Goal: Information Seeking & Learning: Find specific fact

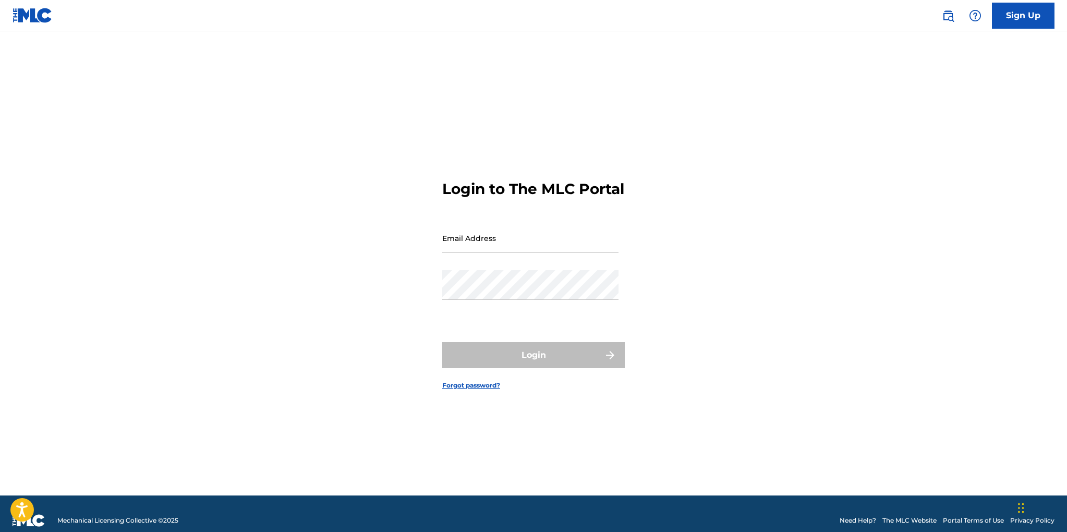
scroll to position [14, 0]
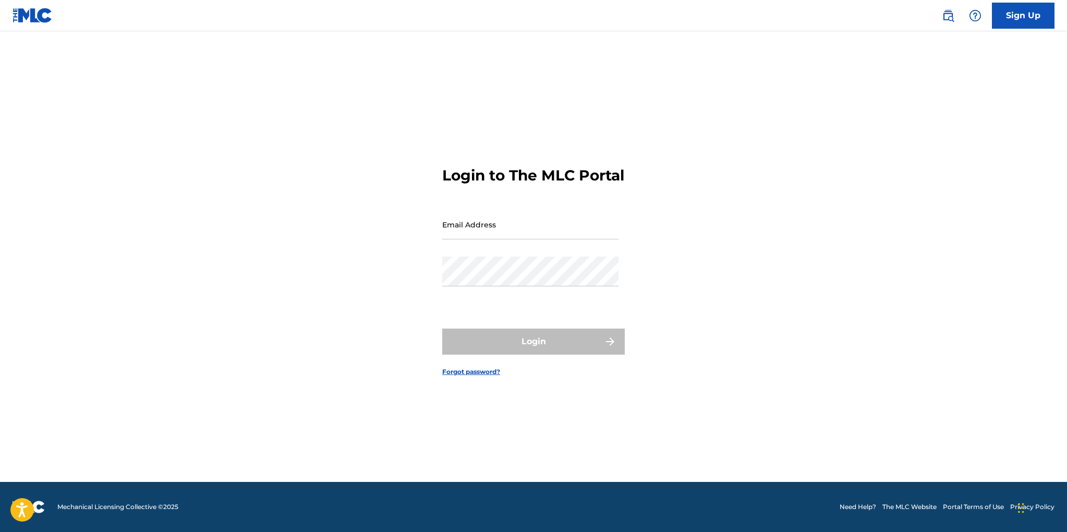
click at [910, 508] on link "The MLC Website" at bounding box center [910, 506] width 54 height 9
click at [895, 504] on link "The MLC Website" at bounding box center [910, 506] width 54 height 9
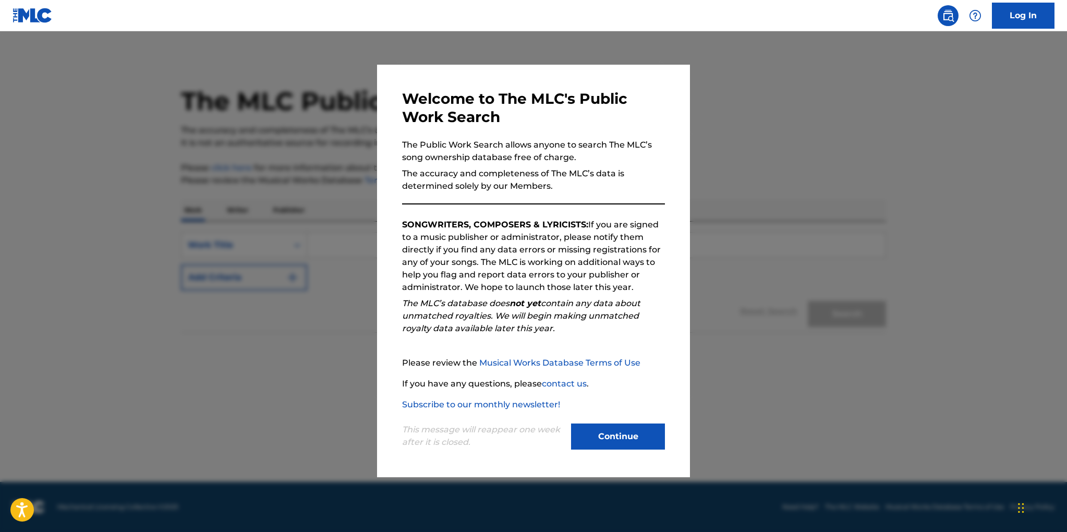
click at [604, 437] on button "Continue" at bounding box center [618, 437] width 94 height 26
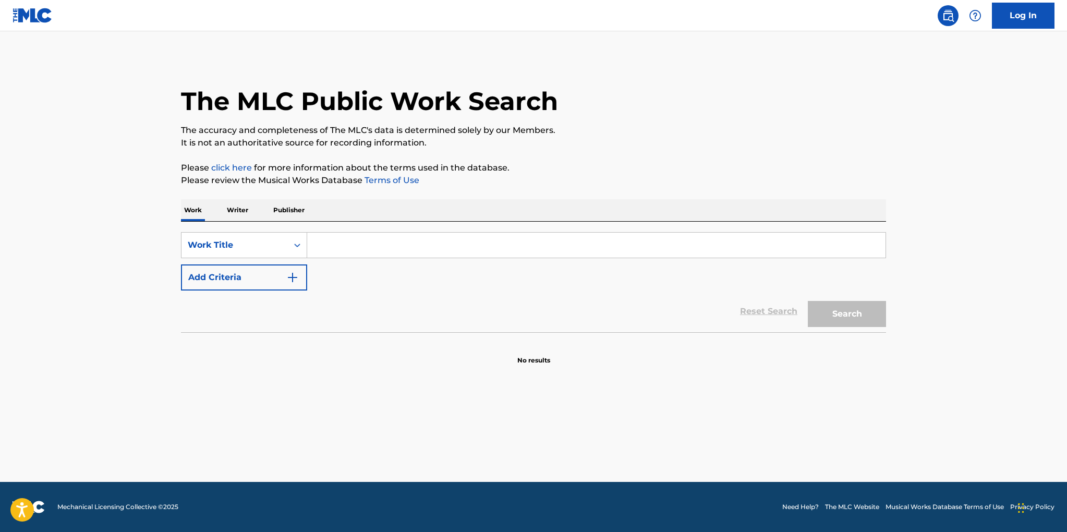
click at [341, 244] on input "Search Form" at bounding box center [596, 245] width 579 height 25
type input "2much2soon"
click at [837, 311] on button "Search" at bounding box center [847, 314] width 78 height 26
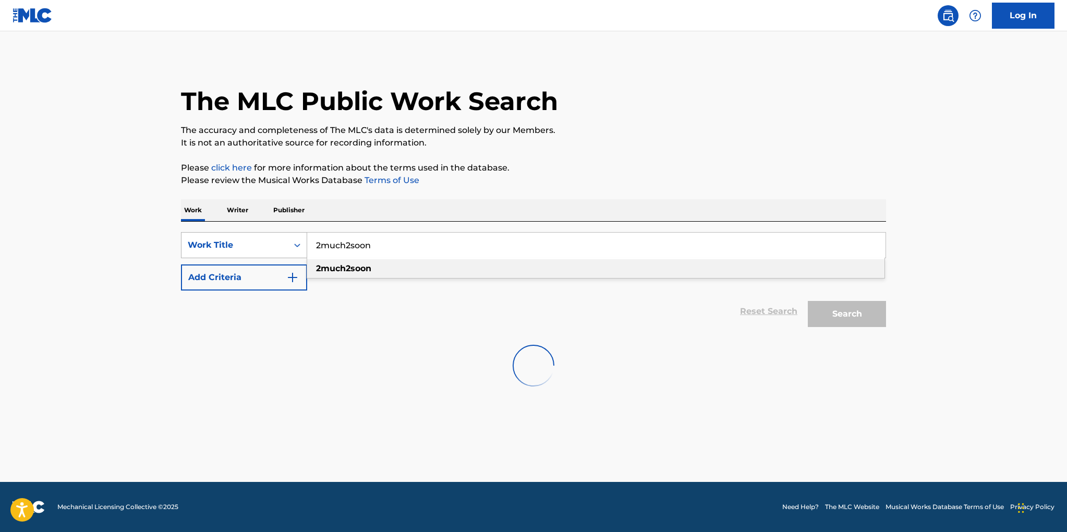
drag, startPoint x: 380, startPoint y: 242, endPoint x: 298, endPoint y: 243, distance: 81.9
click at [298, 243] on div "SearchWithCriteriabdf70690-ddd9-4075-8a5d-67ce33576043 Work Title 2much2soon 2m…" at bounding box center [533, 245] width 705 height 26
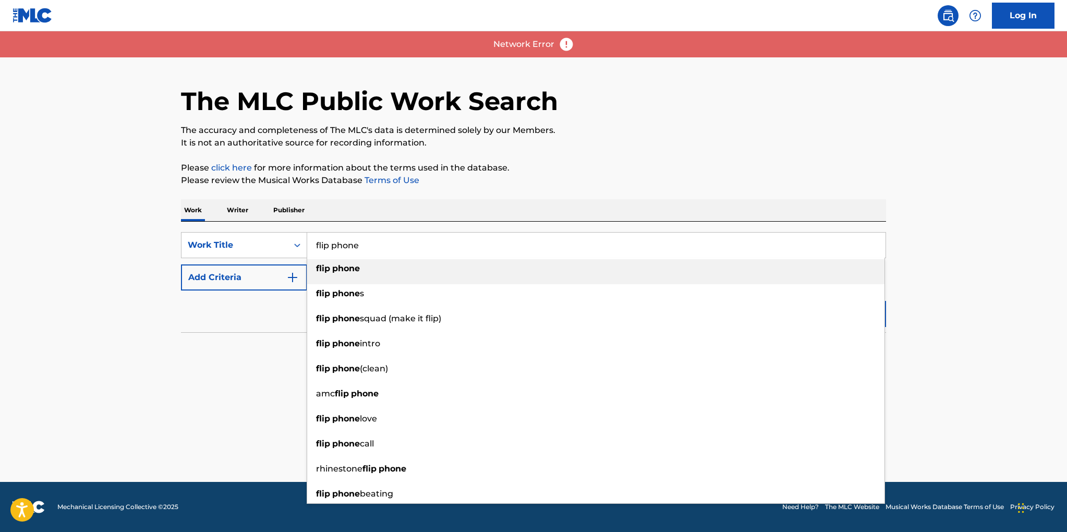
click at [384, 254] on input "flip phone" at bounding box center [596, 245] width 579 height 25
type input "flip phone"
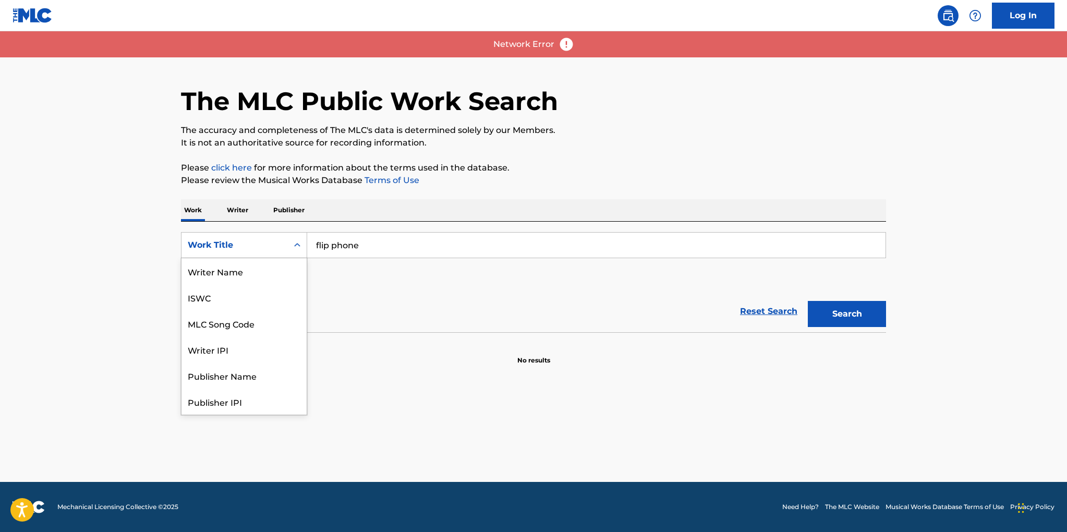
click at [256, 257] on div "Work Title" at bounding box center [244, 245] width 126 height 26
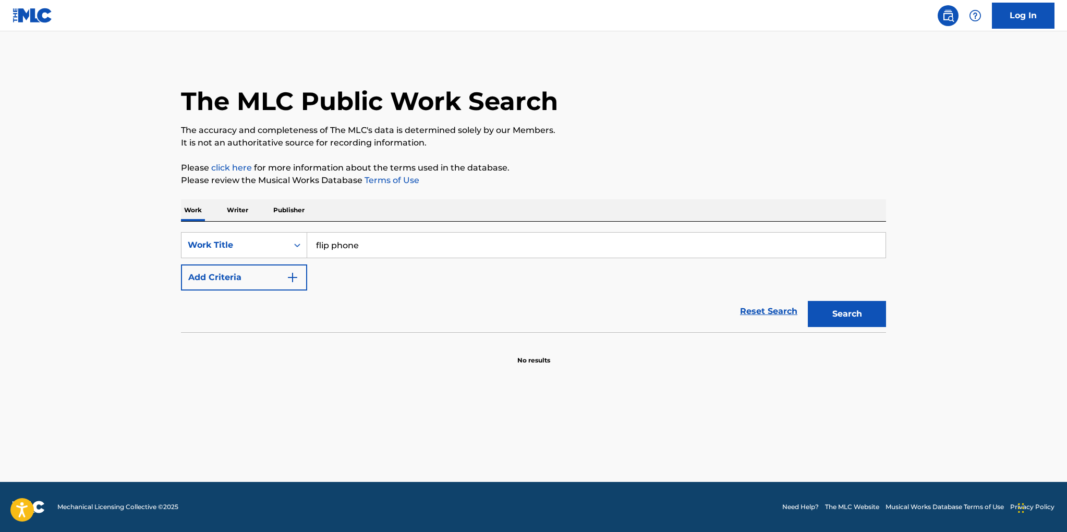
click at [845, 311] on button "Search" at bounding box center [847, 314] width 78 height 26
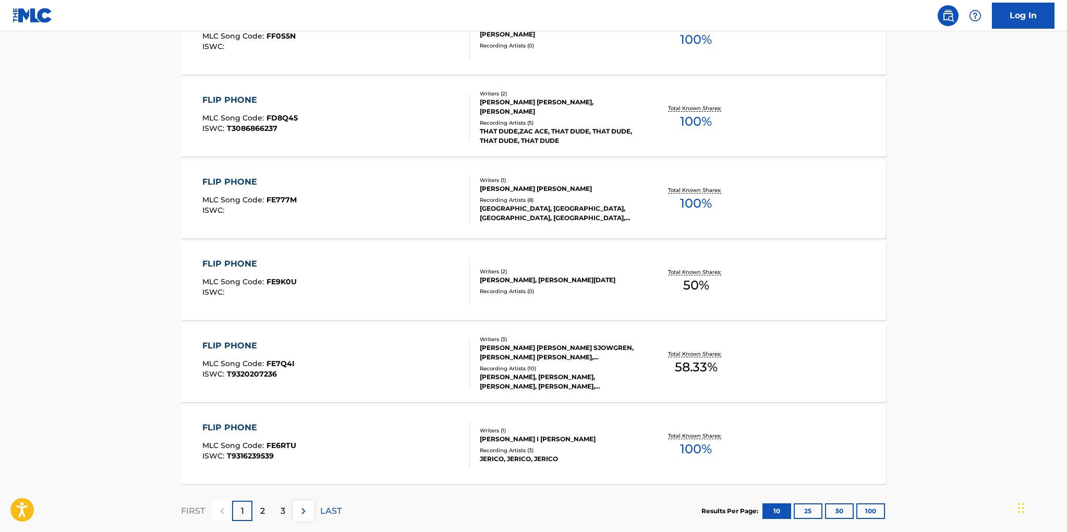
scroll to position [708, 0]
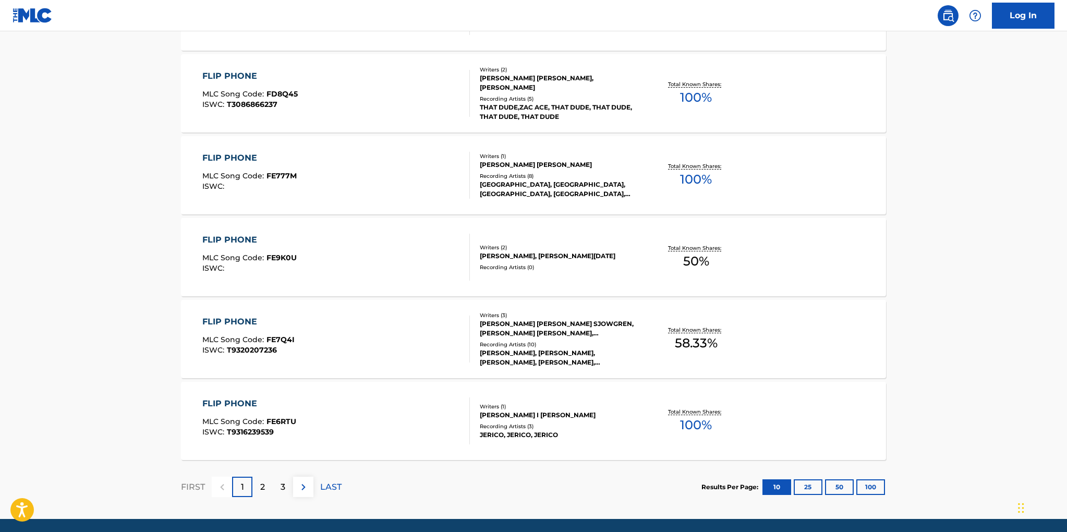
click at [565, 324] on div "MAIJA ELIZABETH SJOWGREN, SAMUEL WOOD AHRENDT, DON CLARK STEELE" at bounding box center [559, 328] width 158 height 19
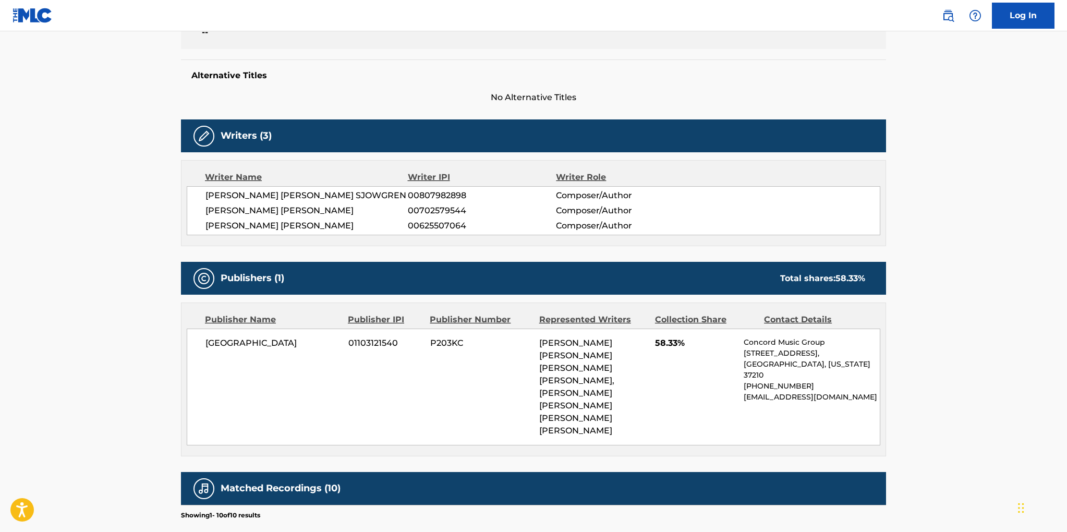
scroll to position [246, 0]
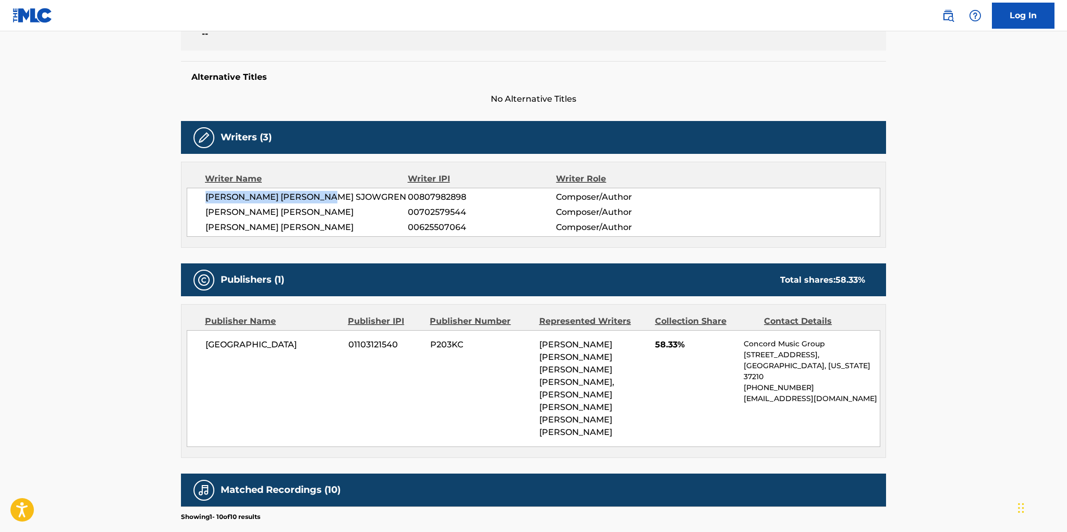
drag, startPoint x: 202, startPoint y: 194, endPoint x: 339, endPoint y: 199, distance: 136.2
click at [344, 200] on div "MAIJA ELIZABETH SJOWGREN 00807982898 Composer/Author SAMUEL WOOD AHRENDT 007025…" at bounding box center [534, 212] width 694 height 49
copy span "MAIJA ELIZABETH SJOWGREN"
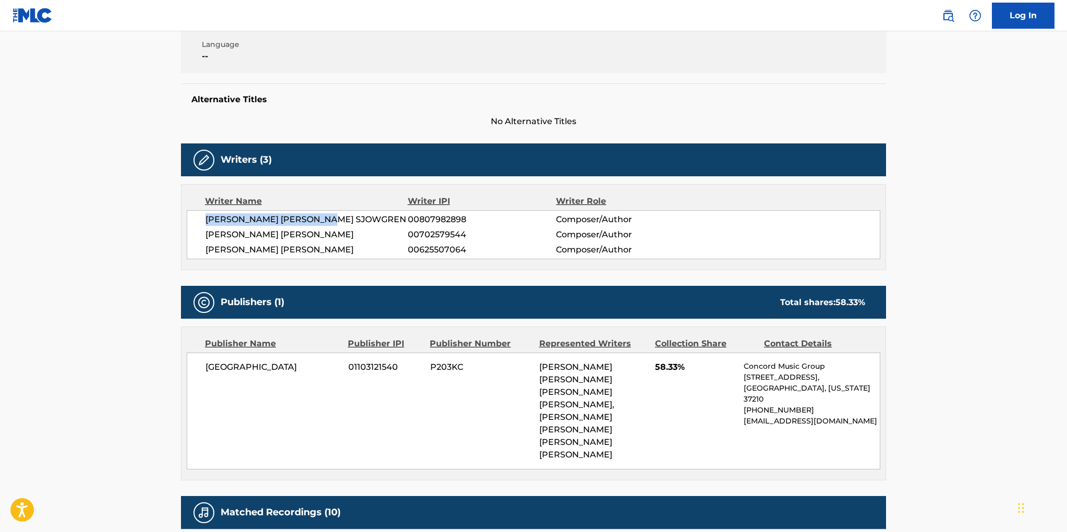
scroll to position [0, 0]
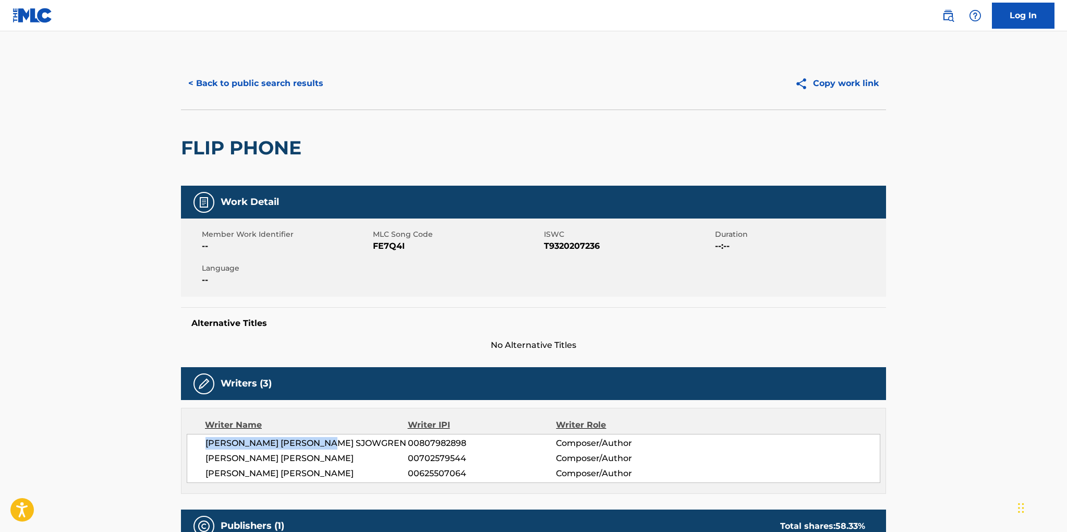
click at [254, 86] on button "< Back to public search results" at bounding box center [256, 83] width 150 height 26
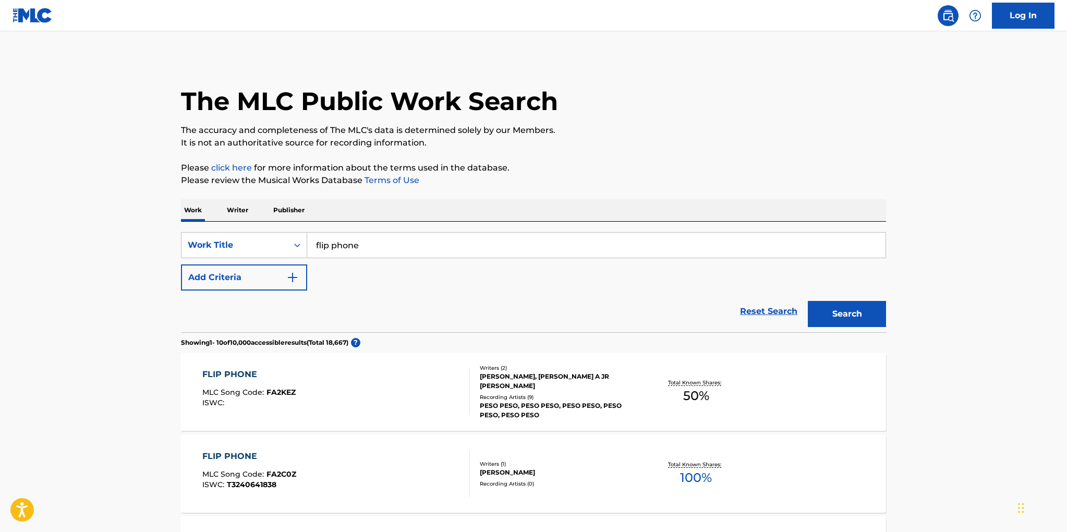
click at [244, 209] on p "Writer" at bounding box center [238, 210] width 28 height 22
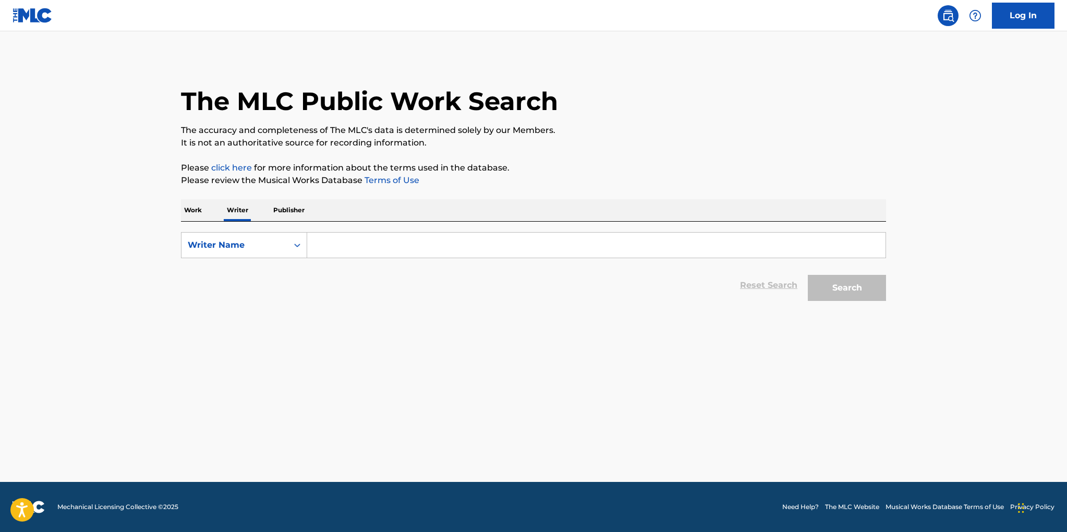
click at [315, 244] on input "Search Form" at bounding box center [596, 245] width 579 height 25
paste input "MAIJA ELIZABETH SJOWGREN"
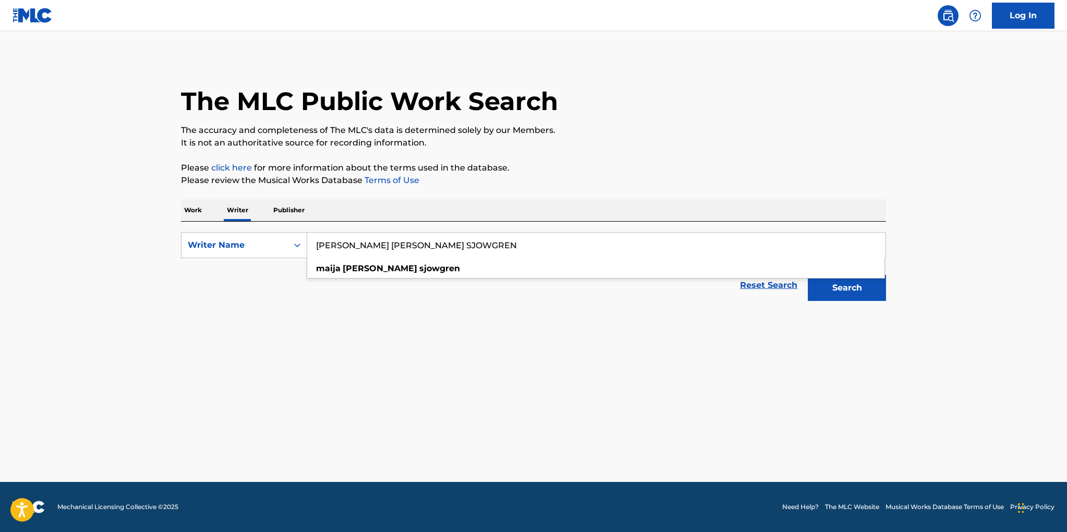
type input "MAIJA ELIZABETH SJOWGREN"
click at [856, 288] on button "Search" at bounding box center [847, 288] width 78 height 26
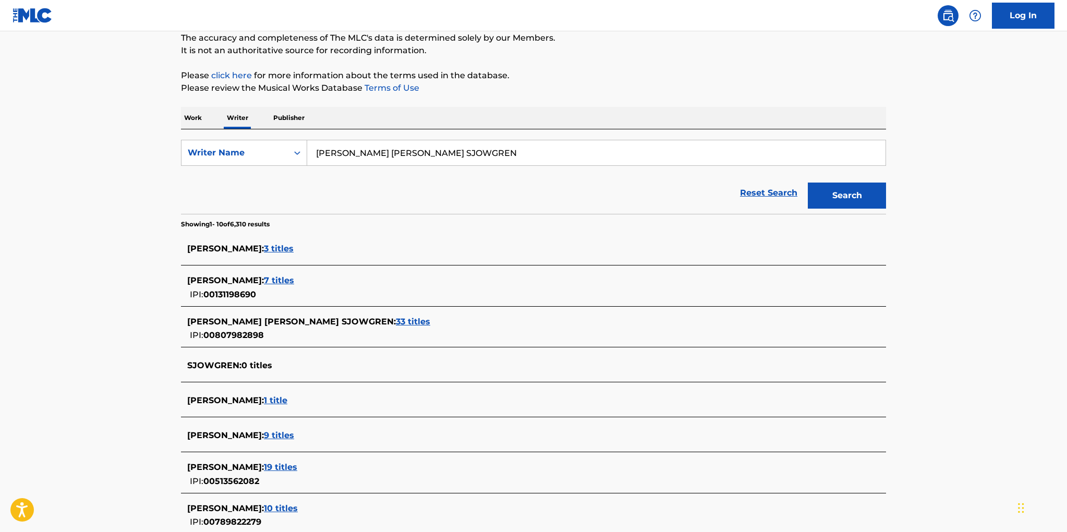
scroll to position [118, 0]
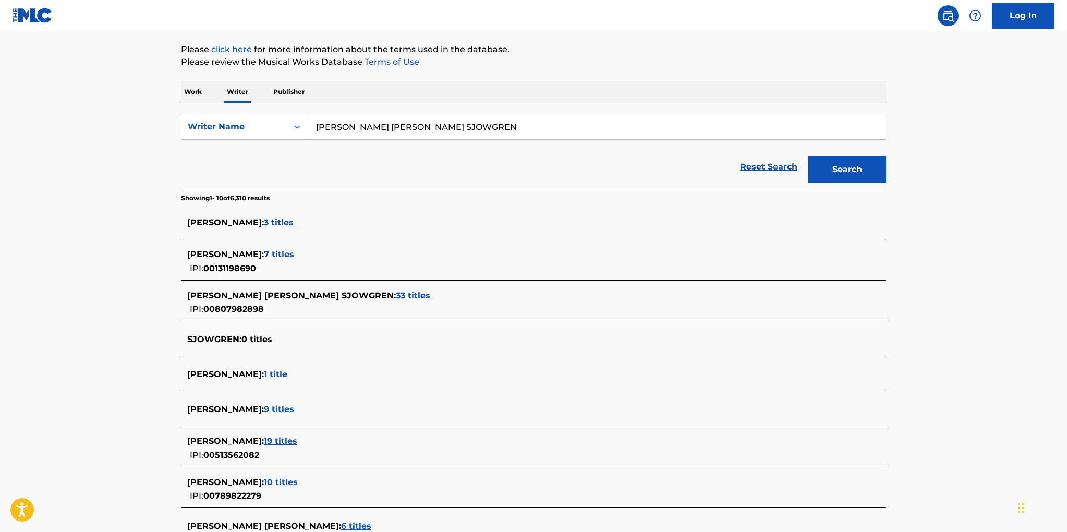
click at [396, 293] on span "33 titles" at bounding box center [413, 296] width 34 height 10
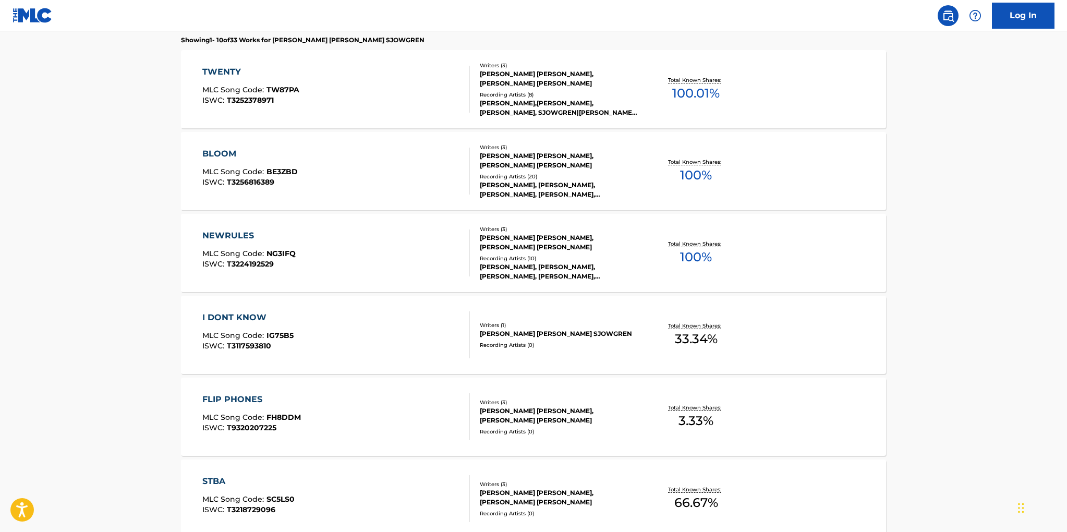
scroll to position [294, 0]
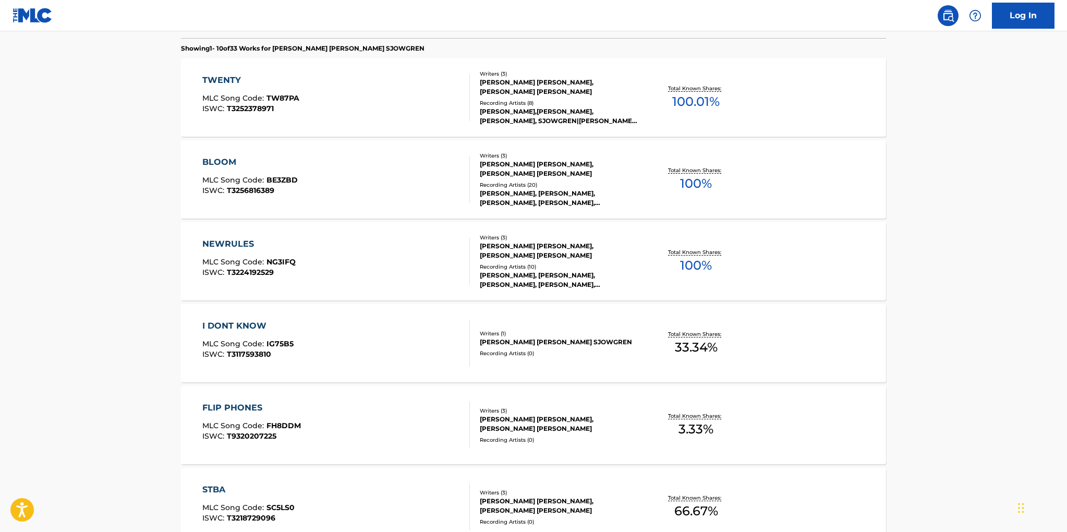
click at [508, 187] on div "Recording Artists ( 20 )" at bounding box center [559, 185] width 158 height 8
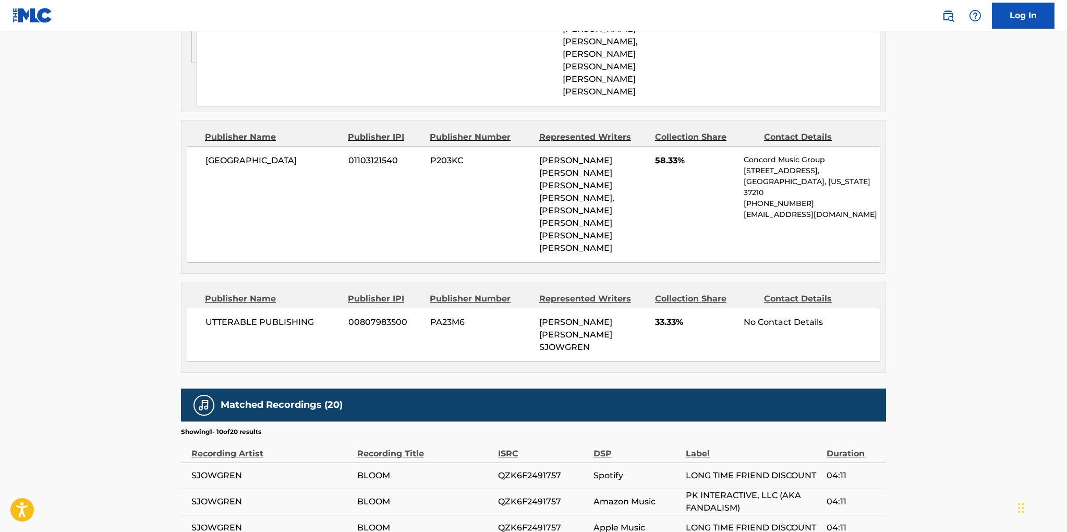
scroll to position [732, 0]
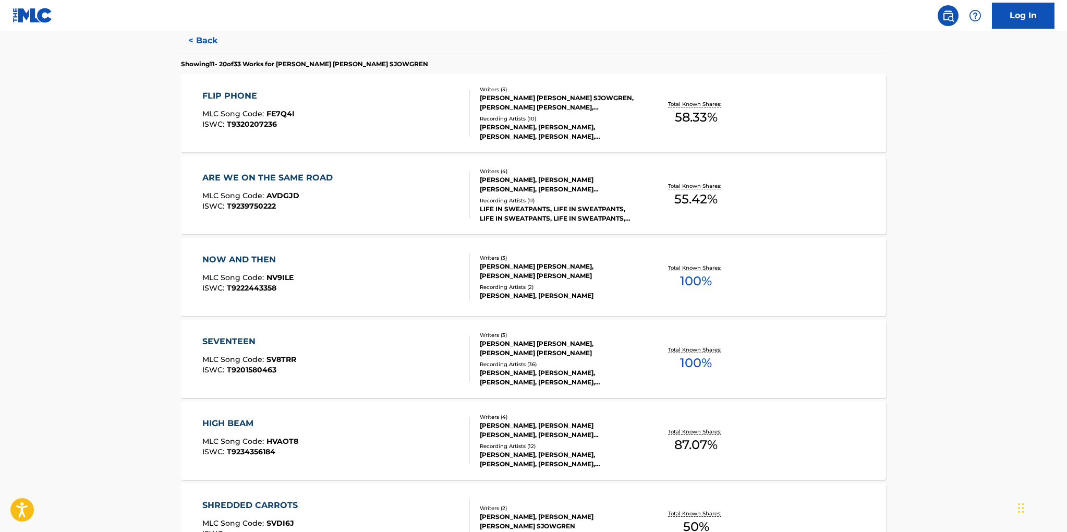
scroll to position [298, 0]
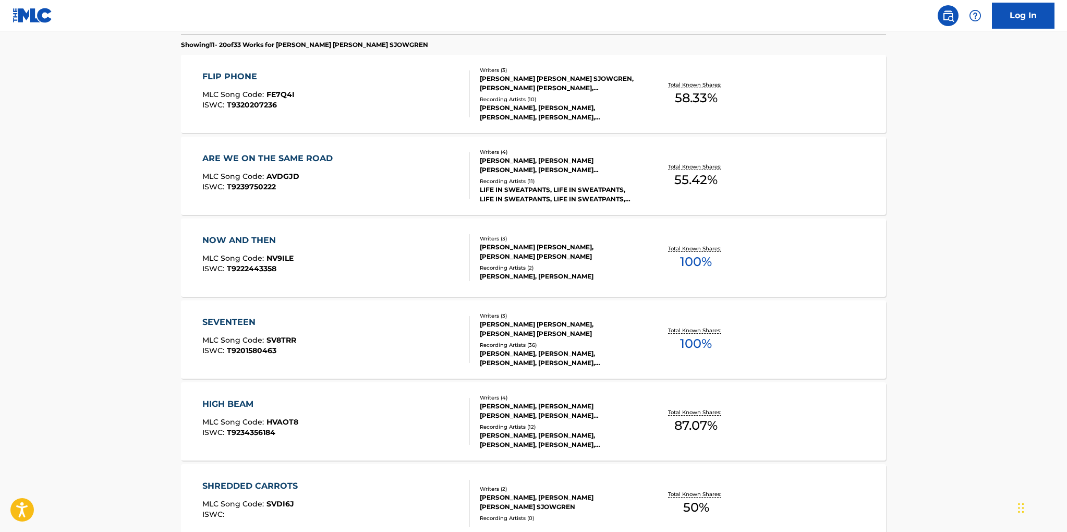
click at [549, 336] on div "SAMUEL WOOD AHRENDT, MAIJA ELIZABETH SJOWGREN, DON CLARK STEELE" at bounding box center [559, 329] width 158 height 19
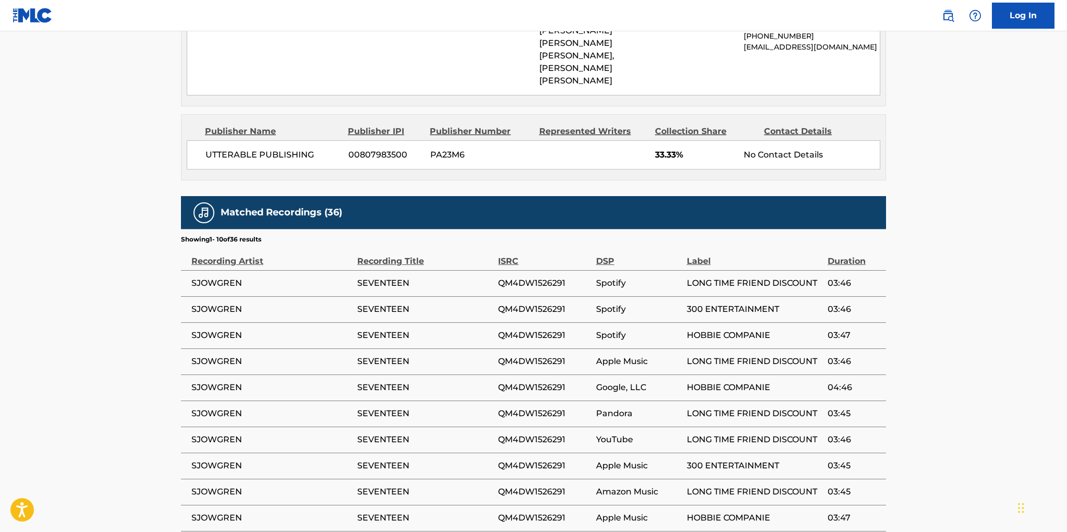
scroll to position [941, 0]
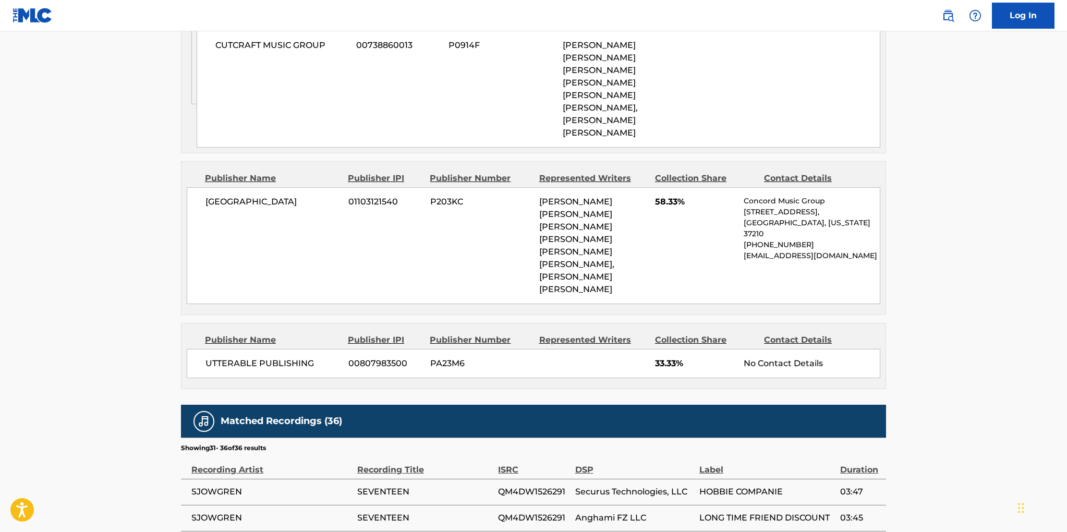
scroll to position [562, 0]
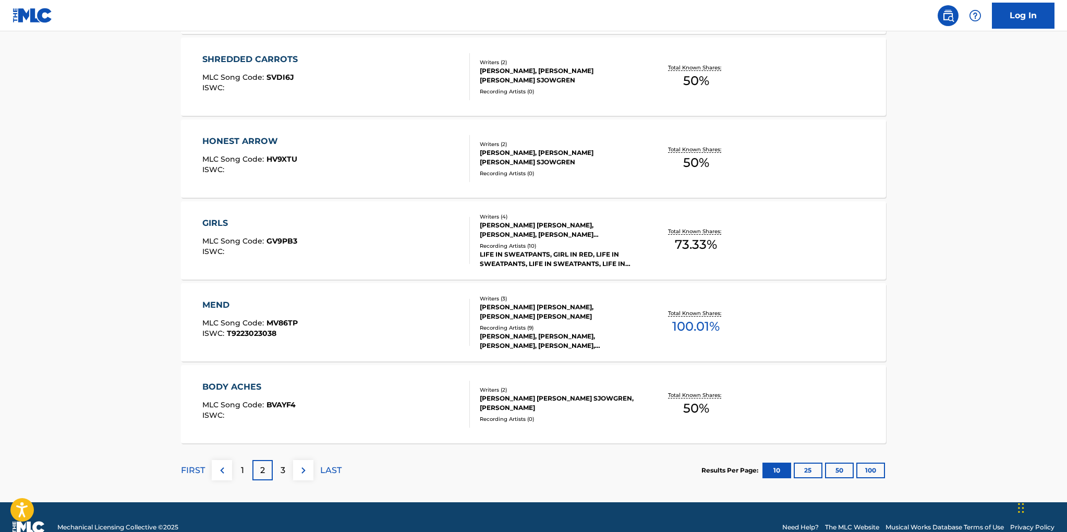
scroll to position [745, 0]
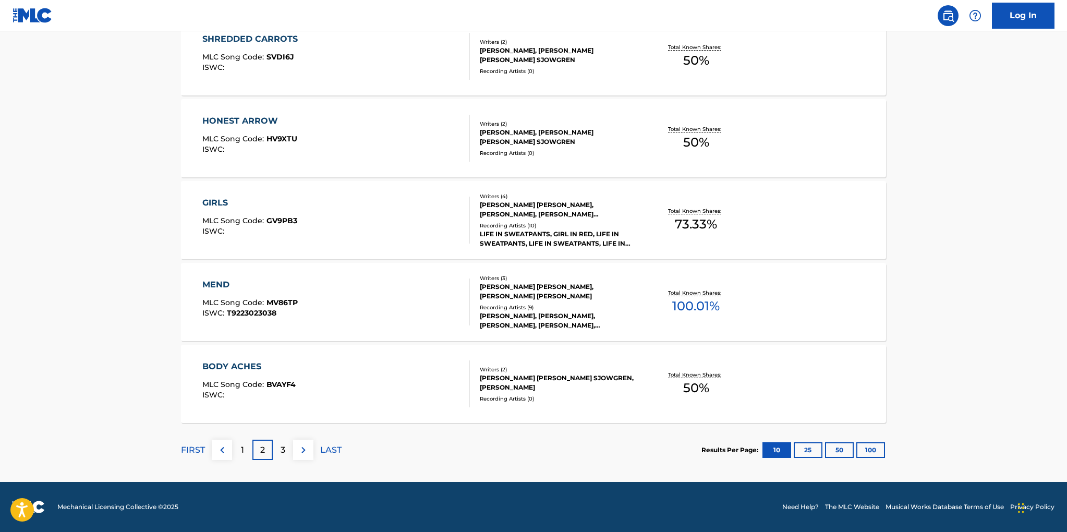
click at [286, 450] on div "3" at bounding box center [283, 450] width 20 height 20
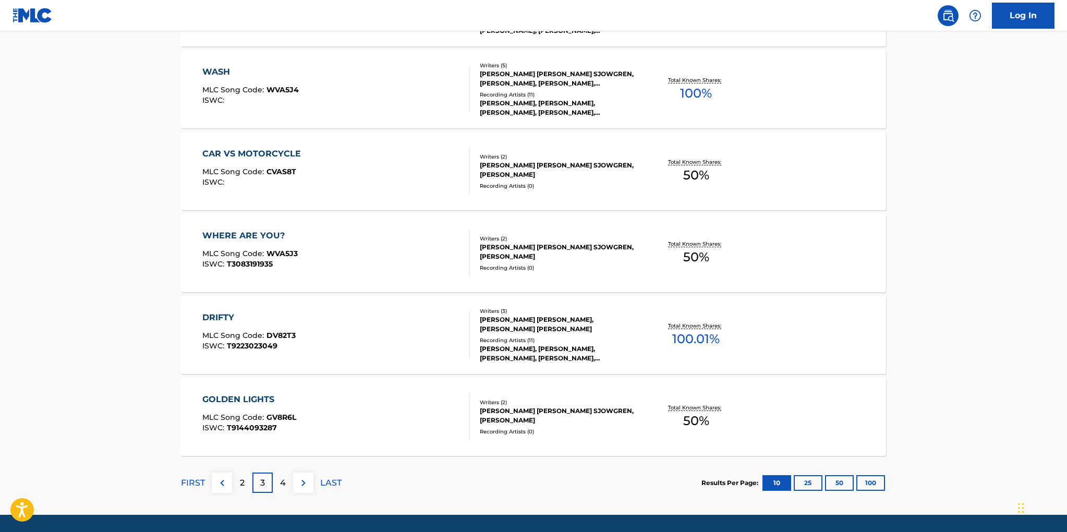
scroll to position [730, 0]
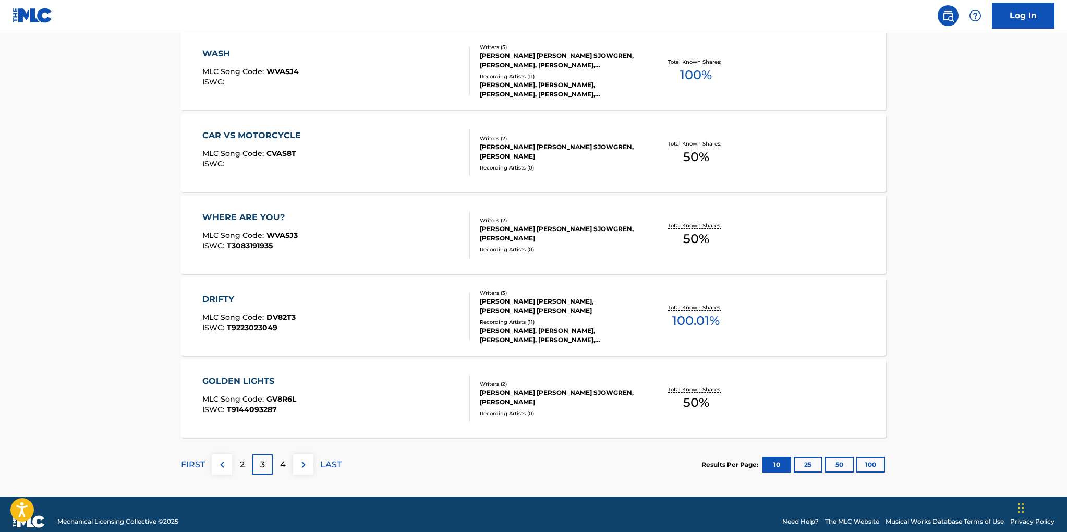
click at [286, 464] on div "4" at bounding box center [283, 464] width 20 height 20
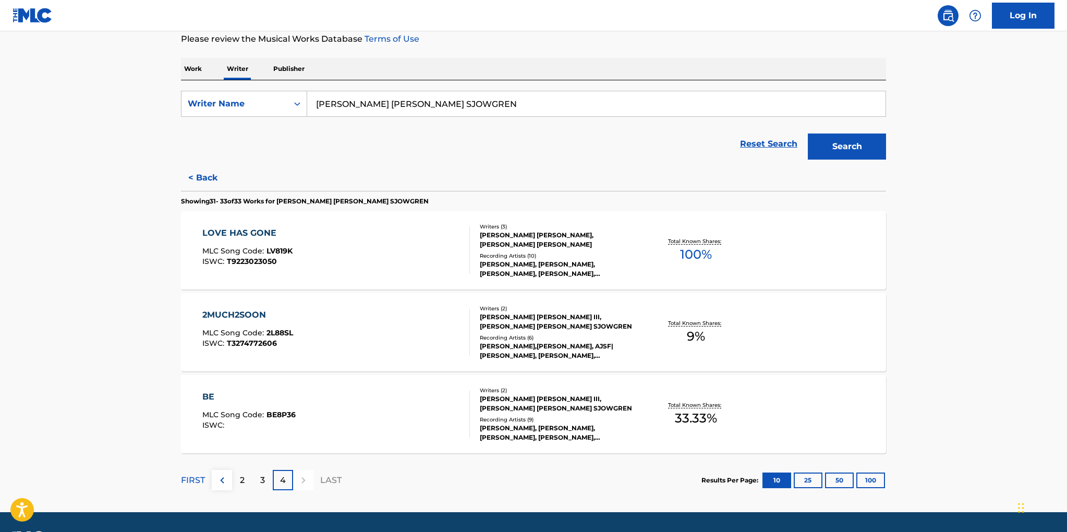
scroll to position [172, 0]
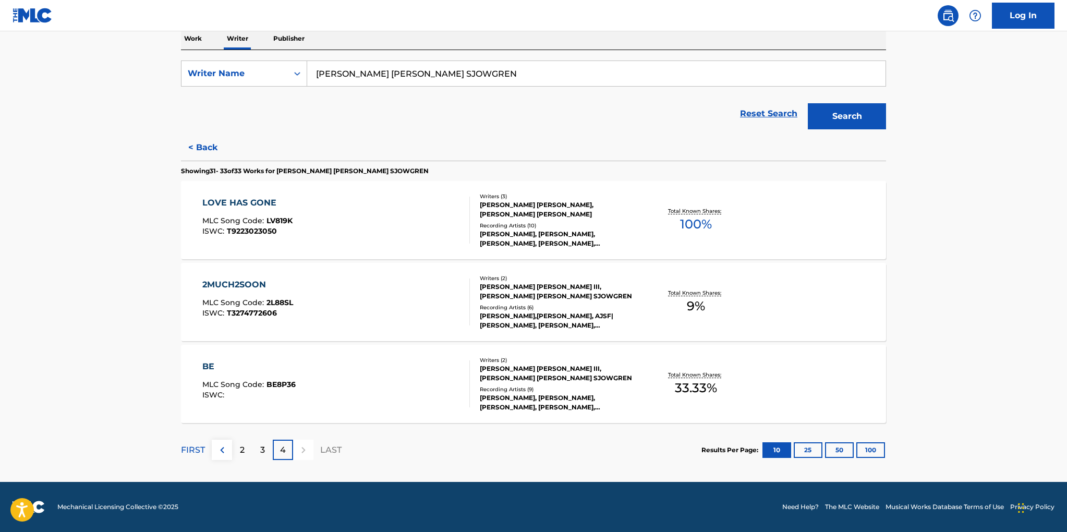
click at [257, 284] on div "2MUCH2SOON" at bounding box center [247, 285] width 91 height 13
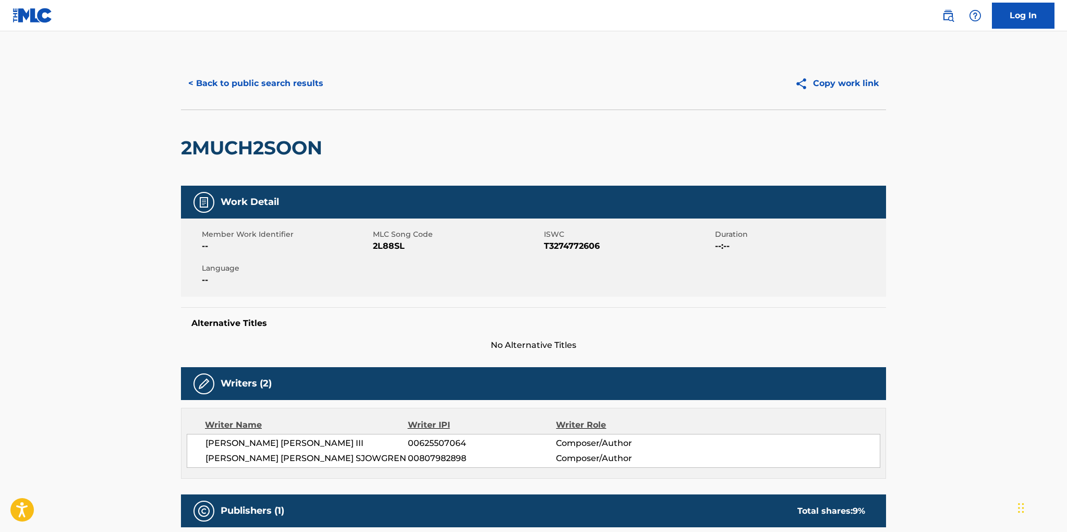
click at [263, 79] on button "< Back to public search results" at bounding box center [256, 83] width 150 height 26
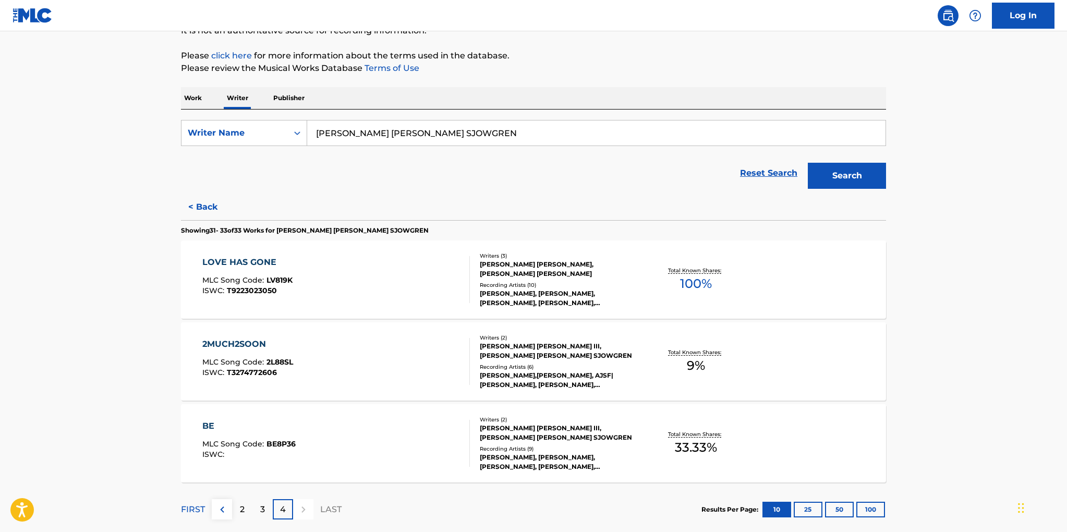
scroll to position [172, 0]
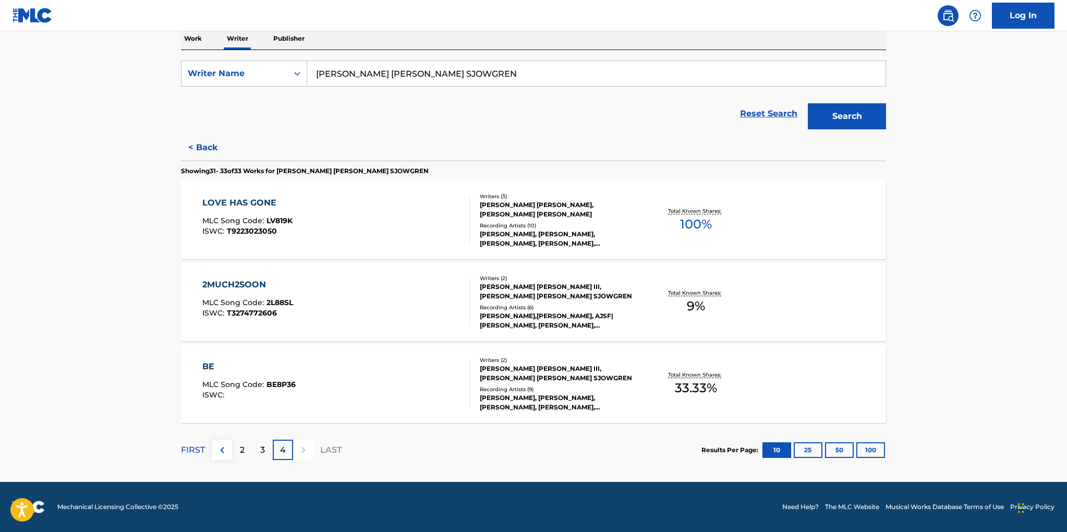
click at [268, 443] on div "3" at bounding box center [263, 450] width 20 height 20
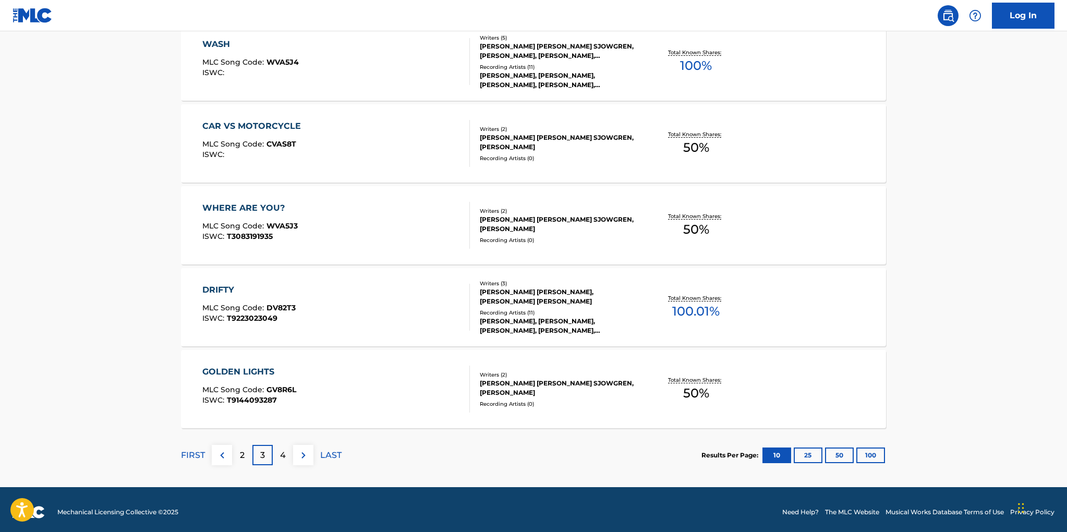
scroll to position [742, 0]
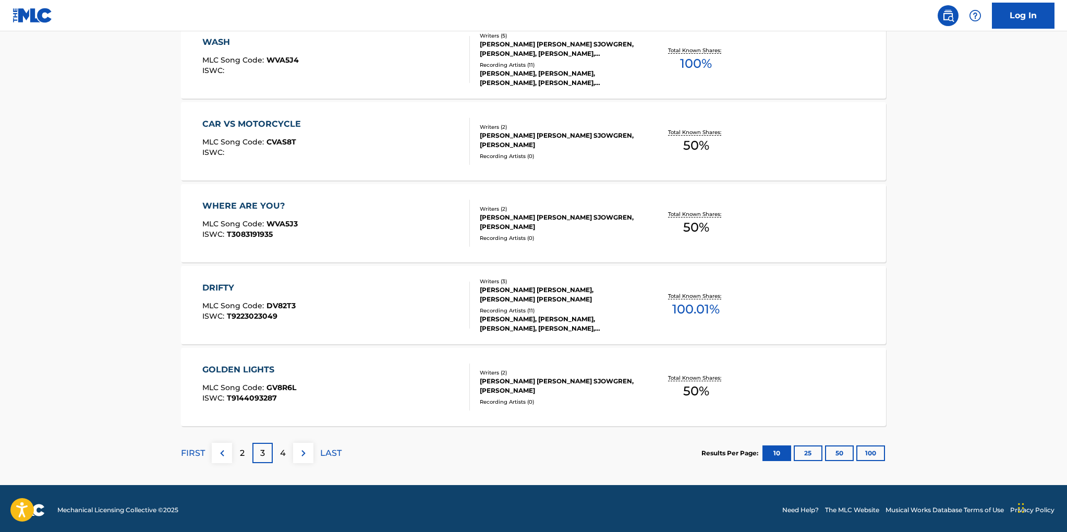
click at [244, 449] on p "2" at bounding box center [242, 453] width 5 height 13
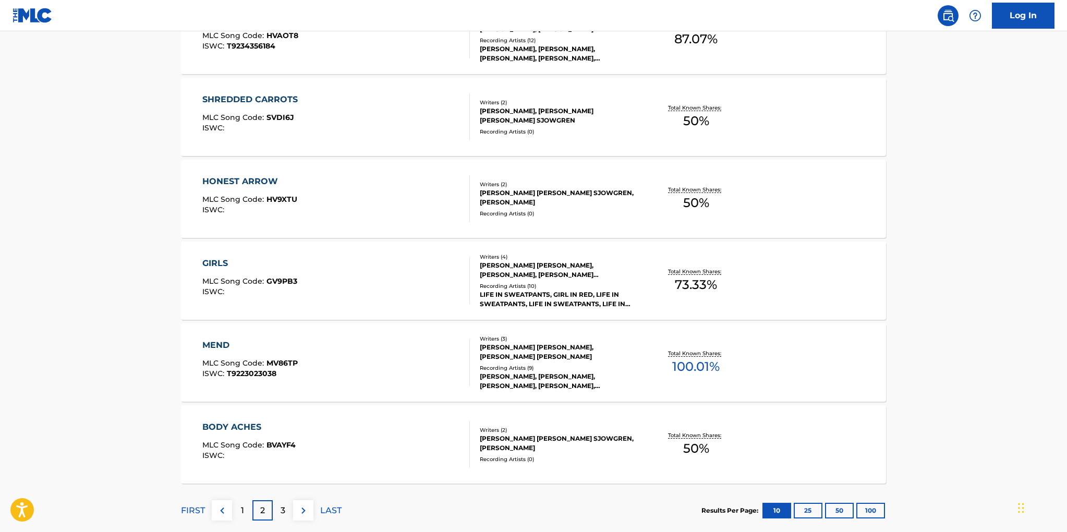
scroll to position [745, 0]
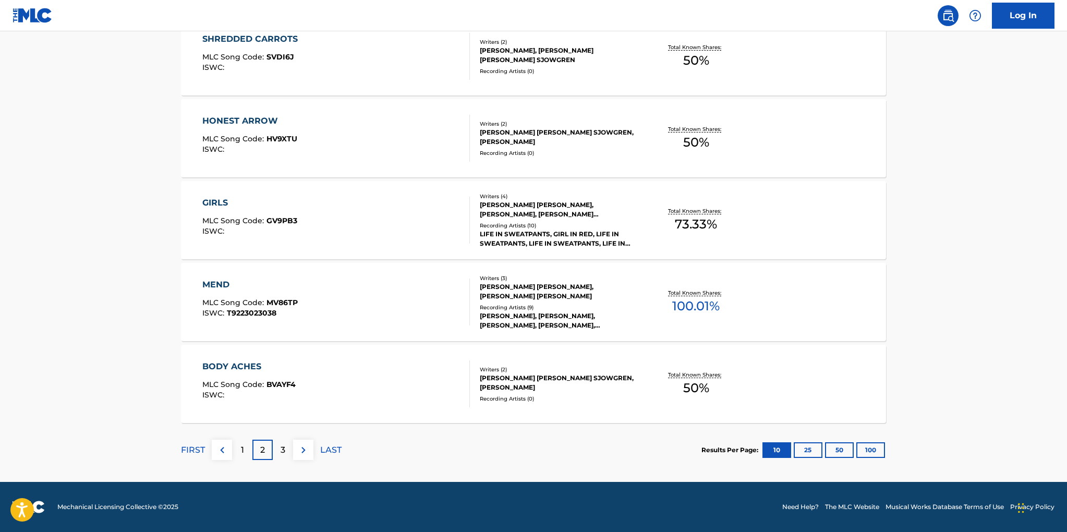
click at [241, 447] on p "1" at bounding box center [242, 450] width 3 height 13
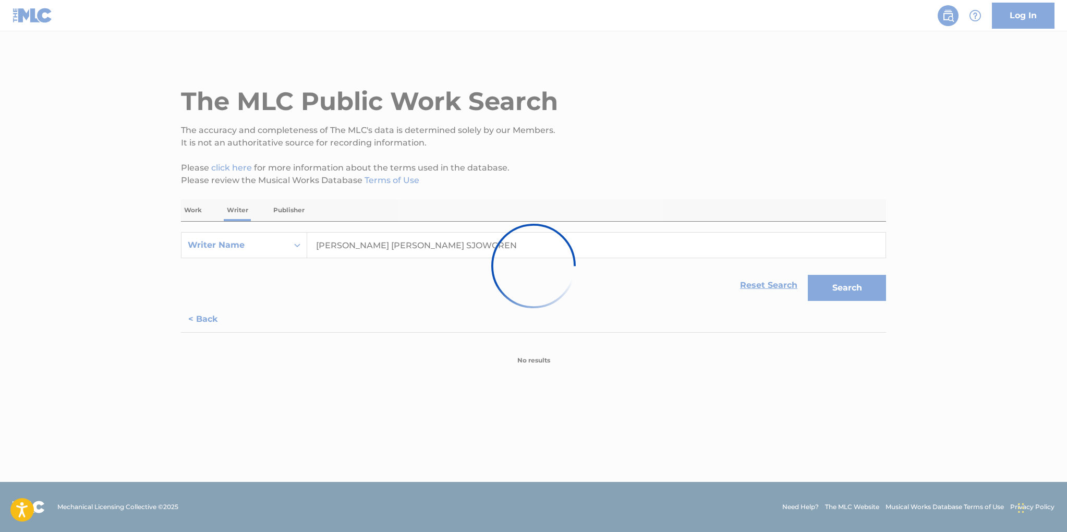
scroll to position [0, 0]
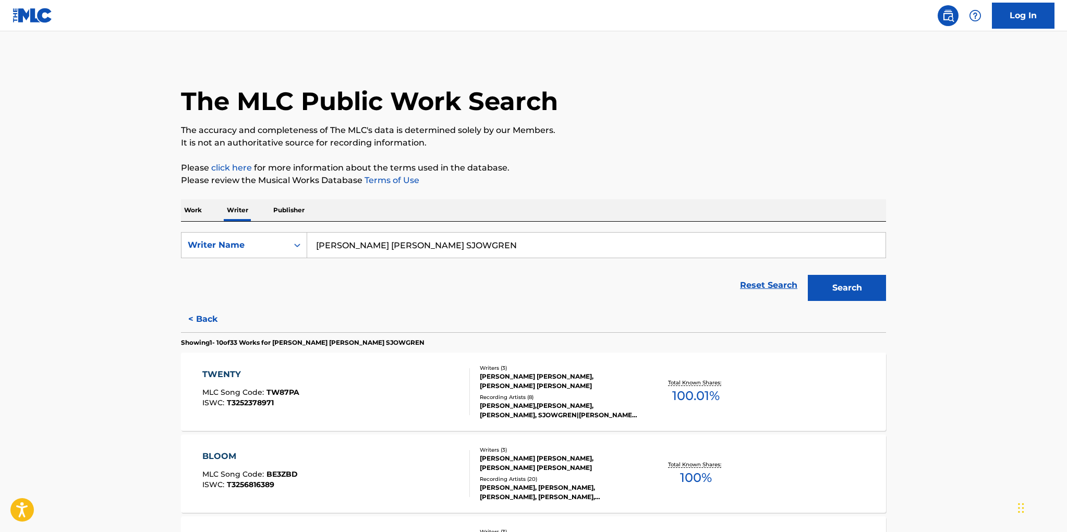
click at [515, 388] on div "SAMUEL WOOD AHRENDT, MAIJA ELIZABETH SJOWGREN, DON CLARK STEELE" at bounding box center [559, 381] width 158 height 19
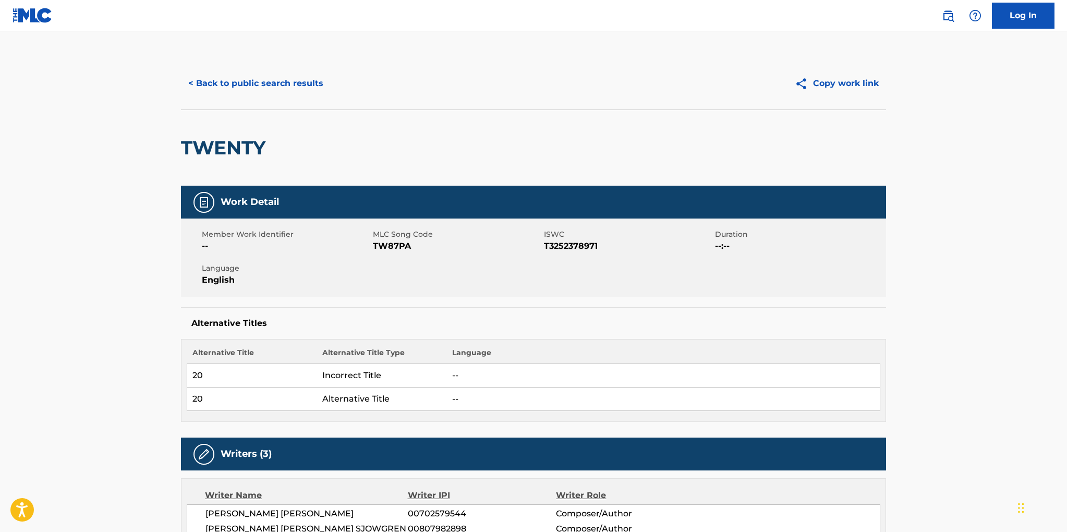
click at [247, 75] on button "< Back to public search results" at bounding box center [256, 83] width 150 height 26
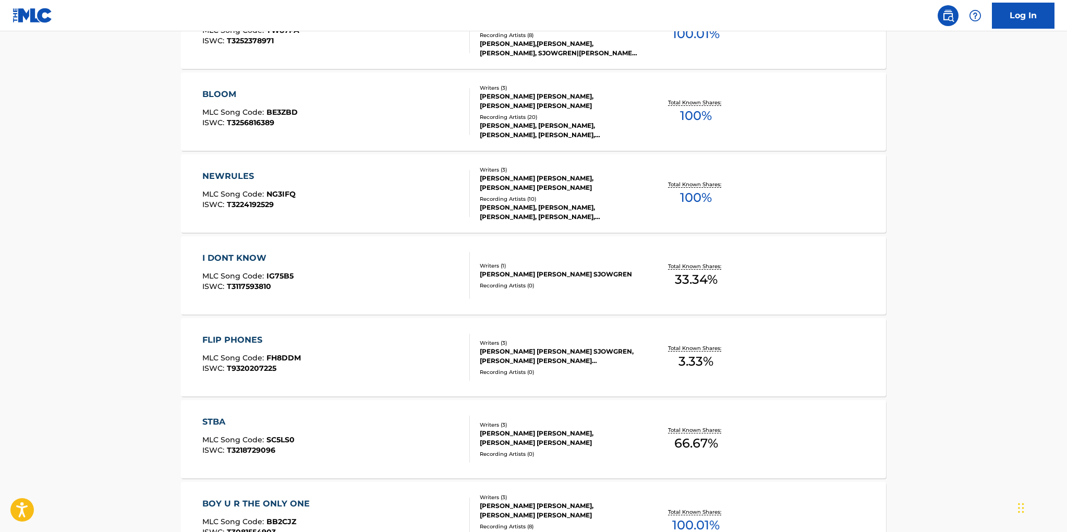
scroll to position [341, 0]
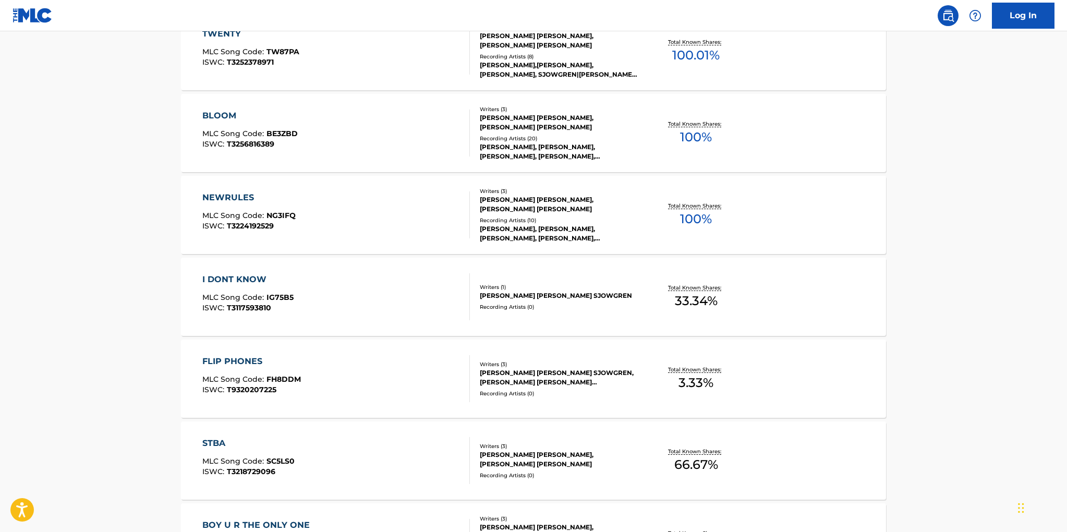
click at [537, 123] on div "SAMUEL WOOD AHRENDT, MAIJA ELIZABETH SJOWGREN, DON CLARK STEELE" at bounding box center [559, 122] width 158 height 19
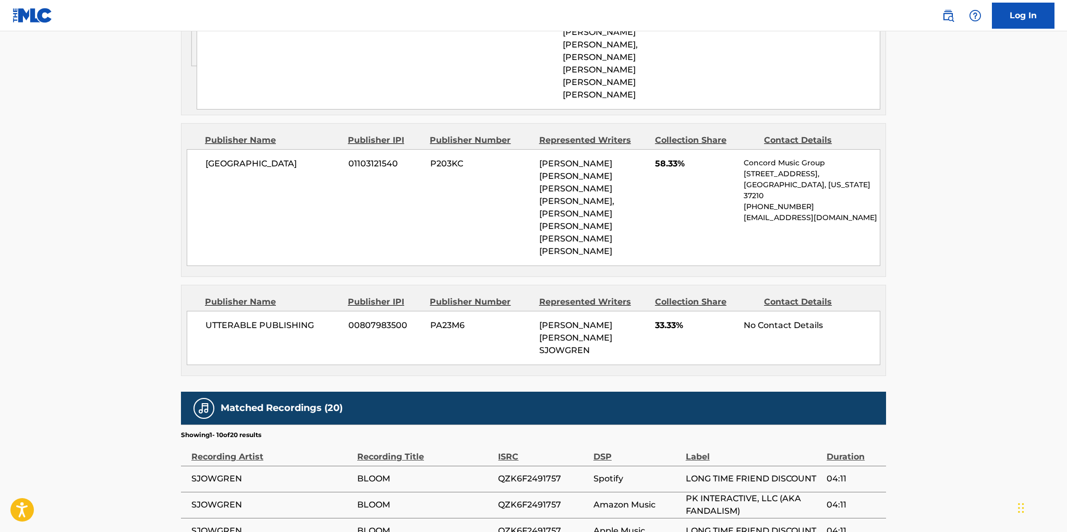
scroll to position [724, 0]
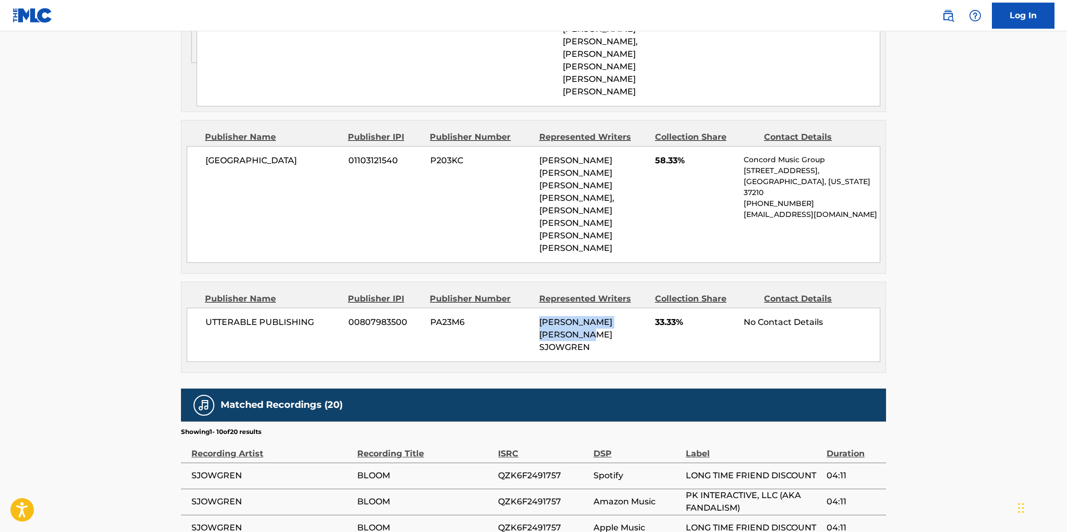
drag, startPoint x: 539, startPoint y: 220, endPoint x: 611, endPoint y: 234, distance: 73.3
click at [611, 316] on div "MAIJA ELIZABETH SJOWGREN" at bounding box center [593, 335] width 108 height 38
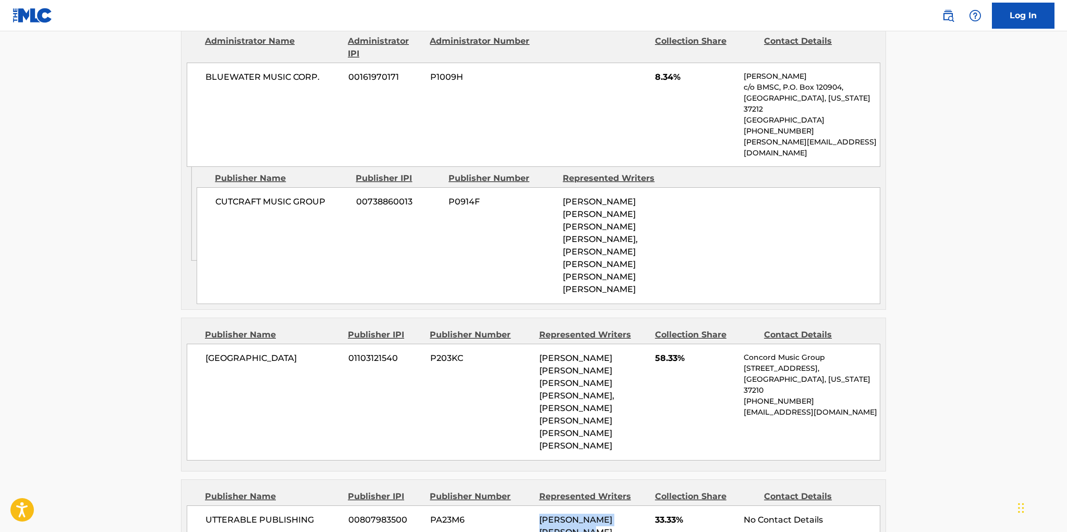
scroll to position [0, 0]
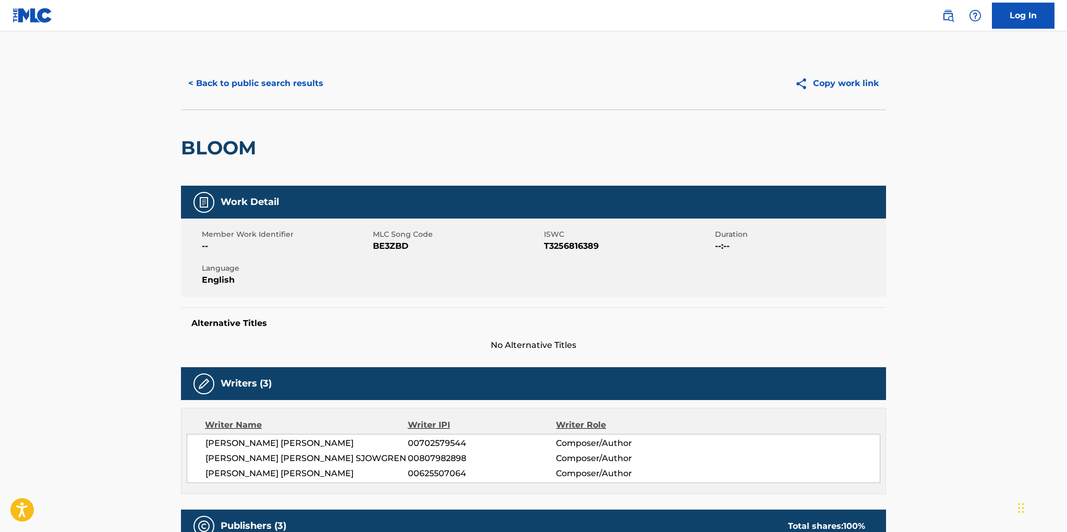
click at [256, 80] on button "< Back to public search results" at bounding box center [256, 83] width 150 height 26
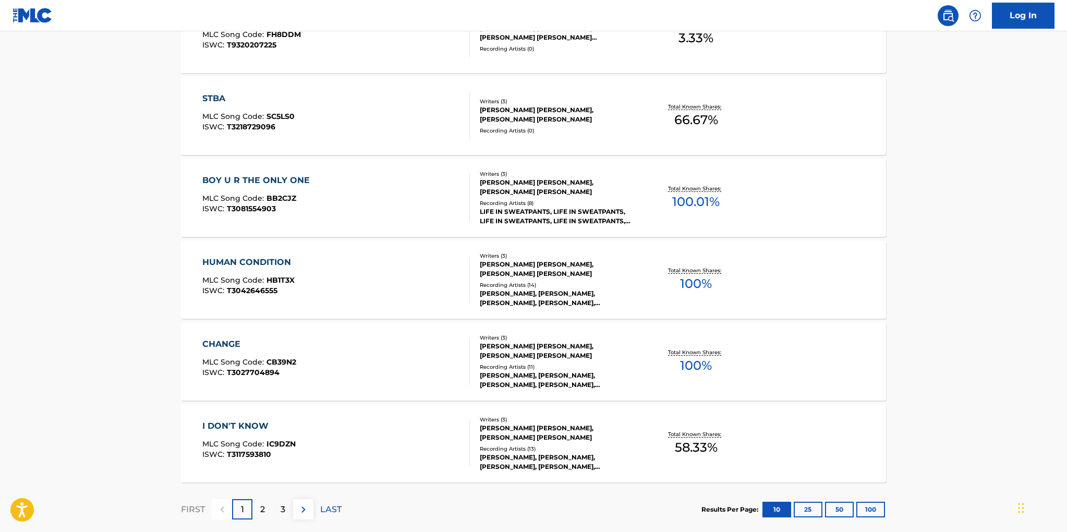
scroll to position [745, 0]
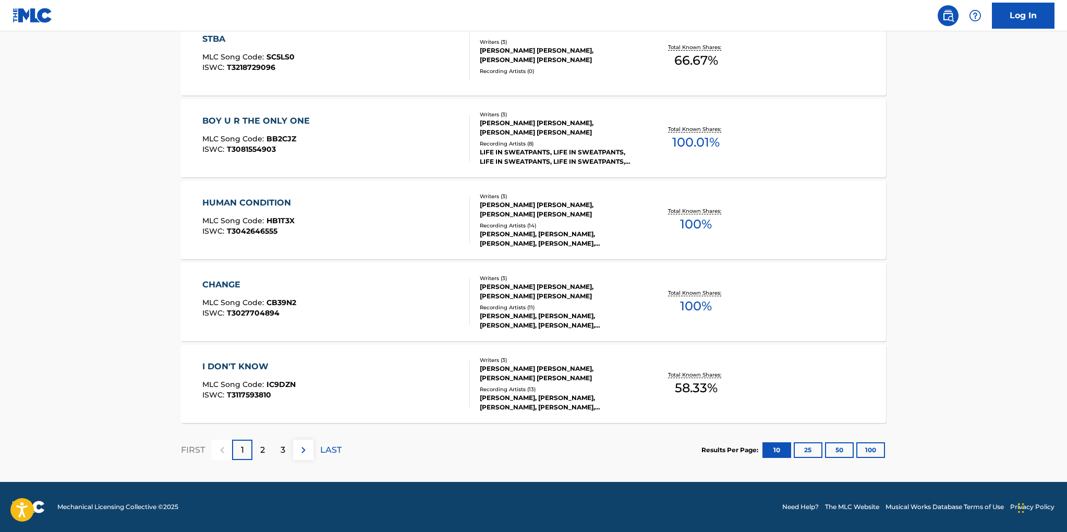
click at [336, 447] on p "LAST" at bounding box center [330, 450] width 21 height 13
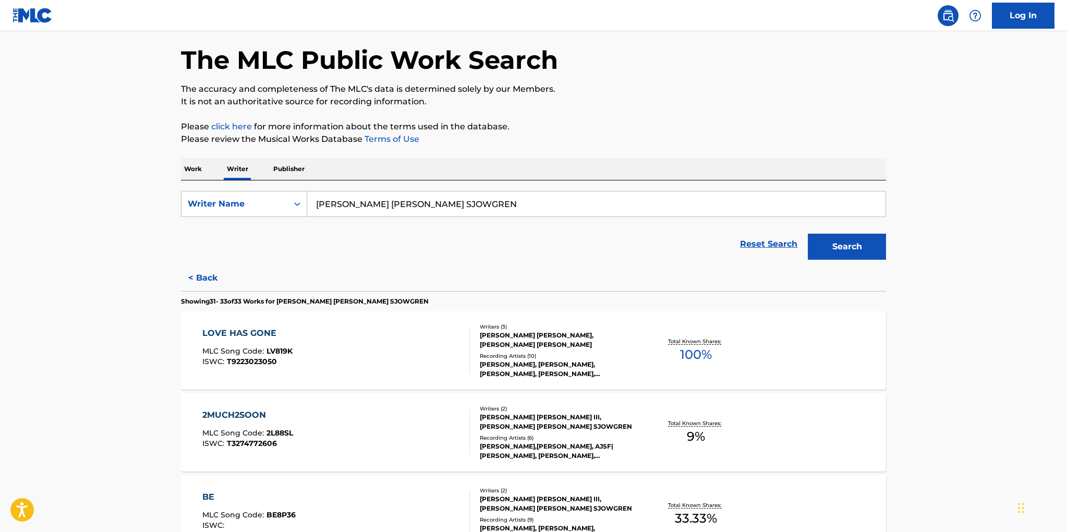
scroll to position [172, 0]
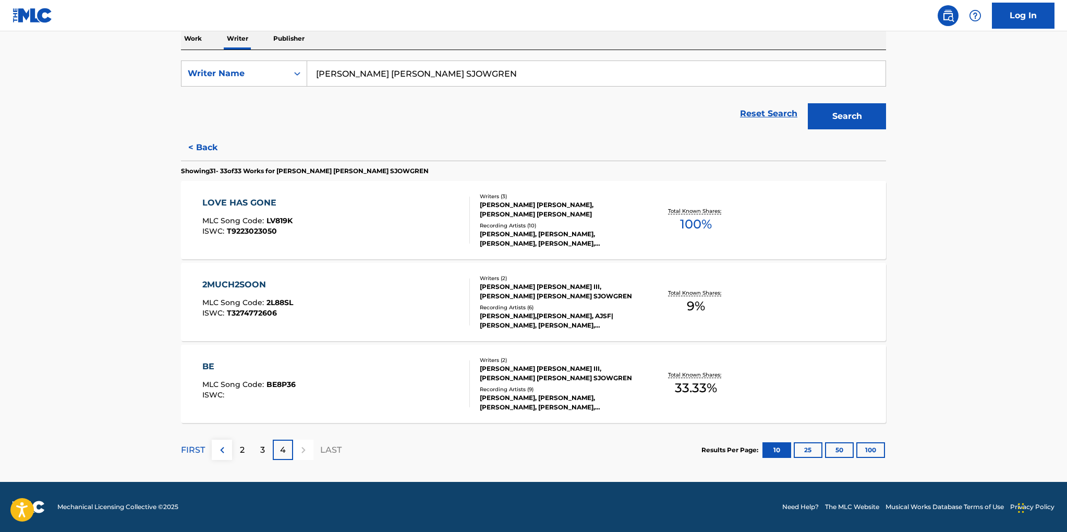
click at [504, 284] on div "DON CLARK STEELE III, MAIJA ELIZABETH SJOWGREN" at bounding box center [559, 291] width 158 height 19
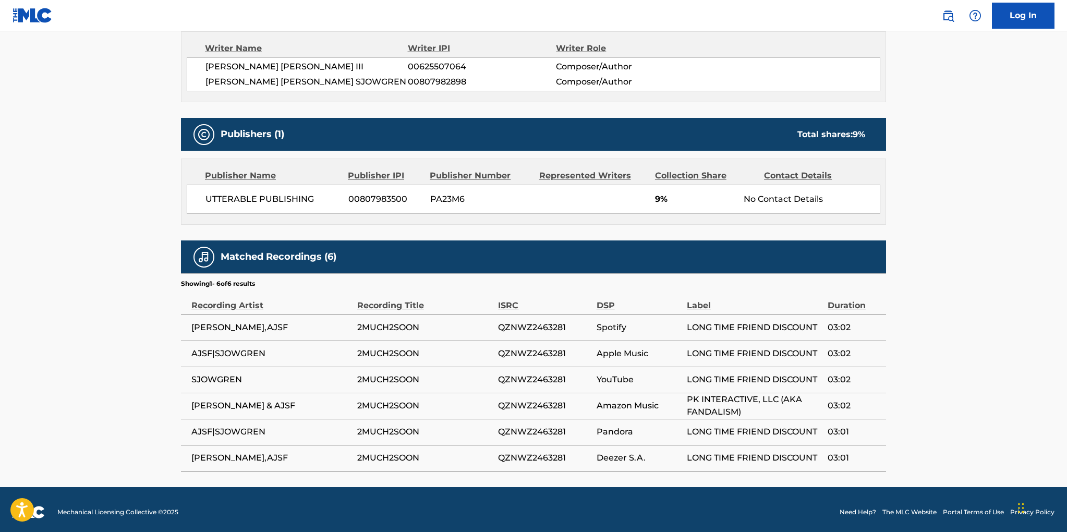
scroll to position [380, 0]
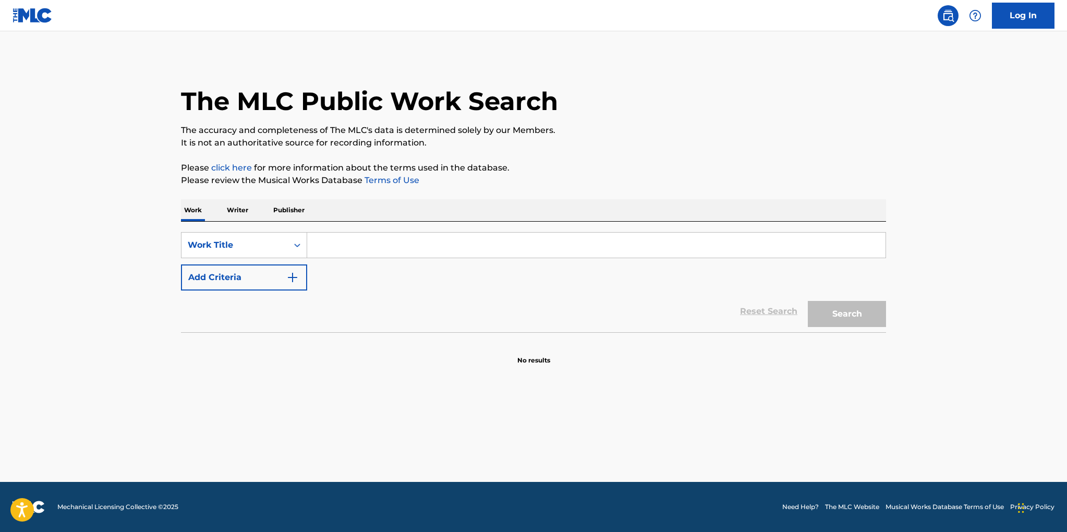
click at [237, 213] on p "Writer" at bounding box center [238, 210] width 28 height 22
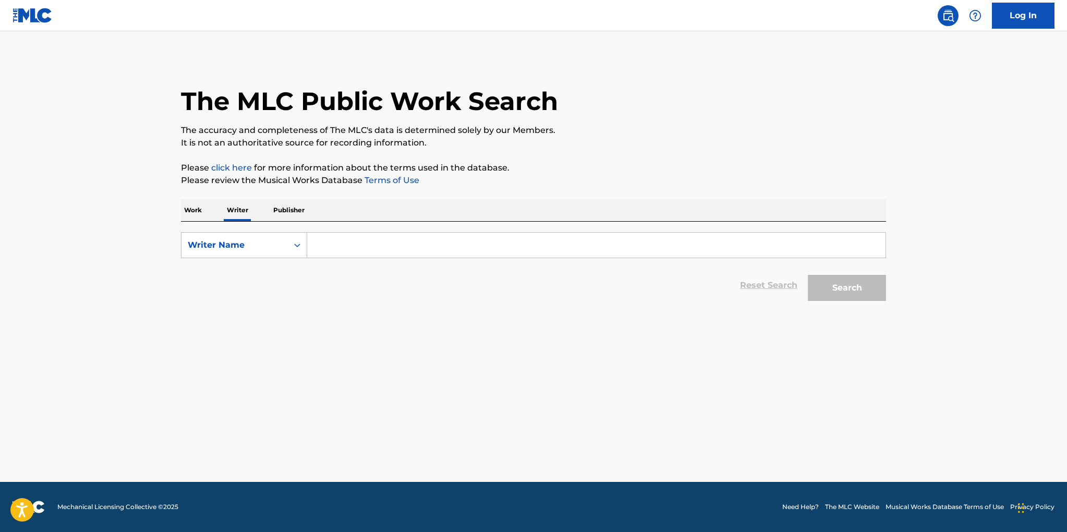
drag, startPoint x: 319, startPoint y: 242, endPoint x: 327, endPoint y: 242, distance: 7.8
click at [319, 242] on input "Search Form" at bounding box center [596, 245] width 579 height 25
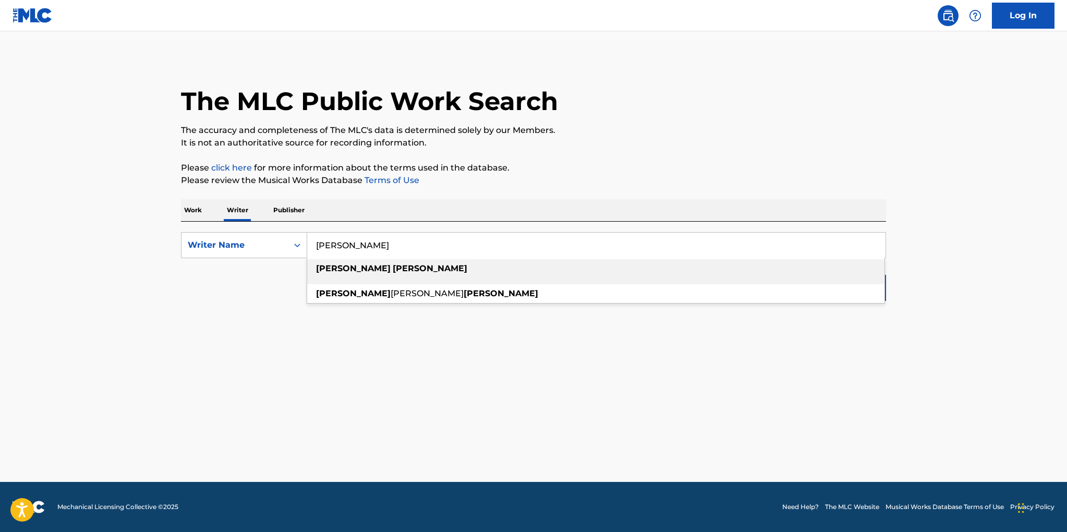
type input "laney jones"
click at [393, 268] on strong "jones" at bounding box center [430, 268] width 75 height 10
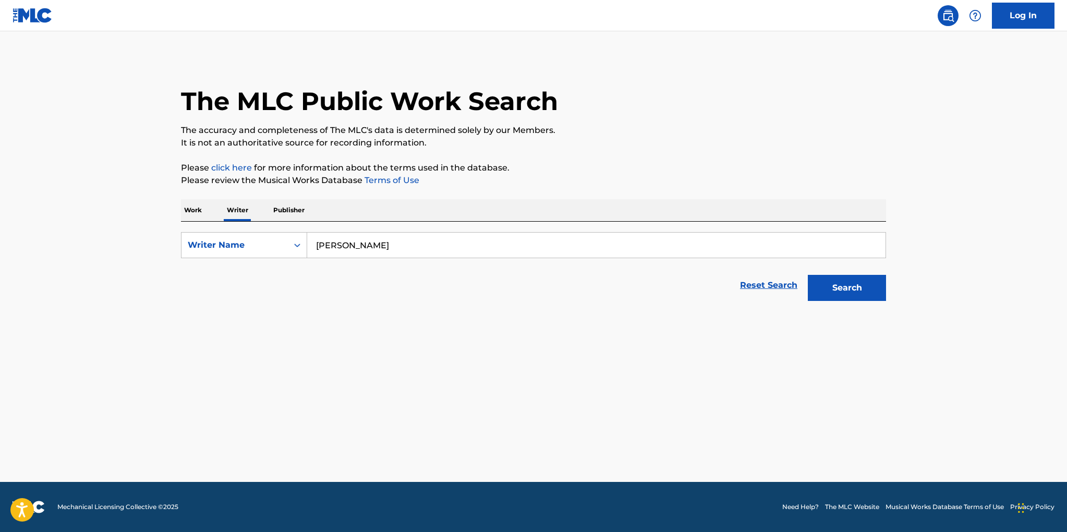
click at [833, 281] on button "Search" at bounding box center [847, 288] width 78 height 26
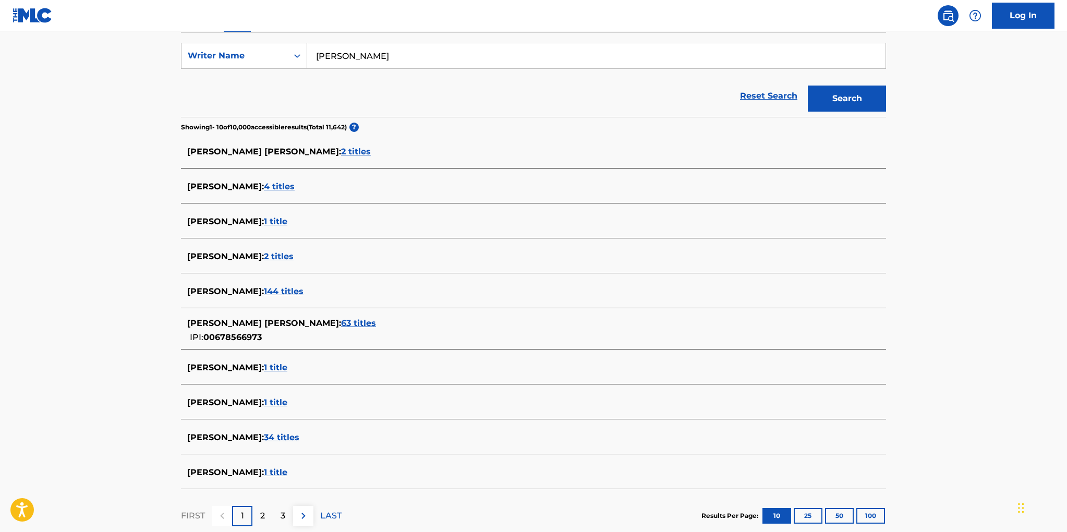
scroll to position [203, 0]
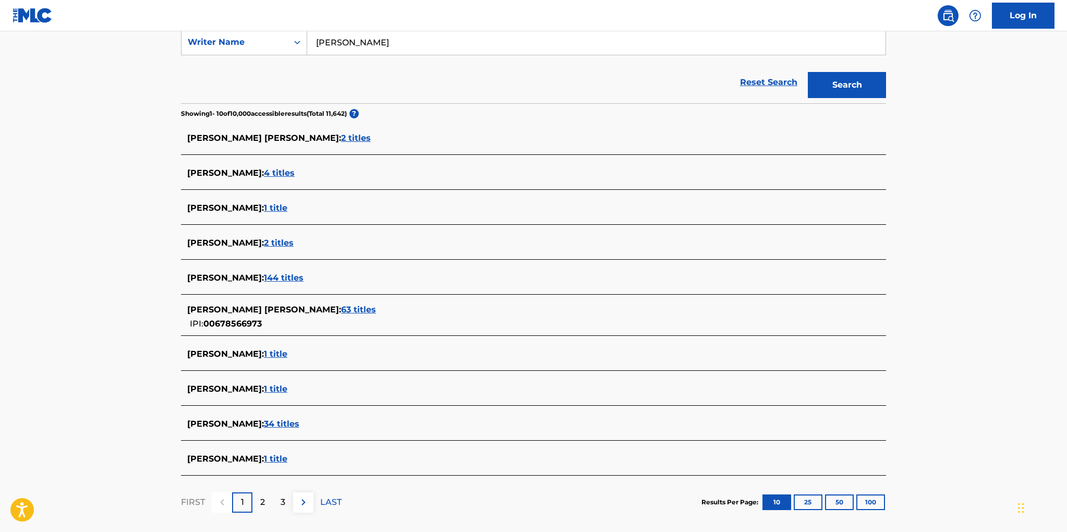
click at [341, 310] on span "63 titles" at bounding box center [358, 310] width 35 height 10
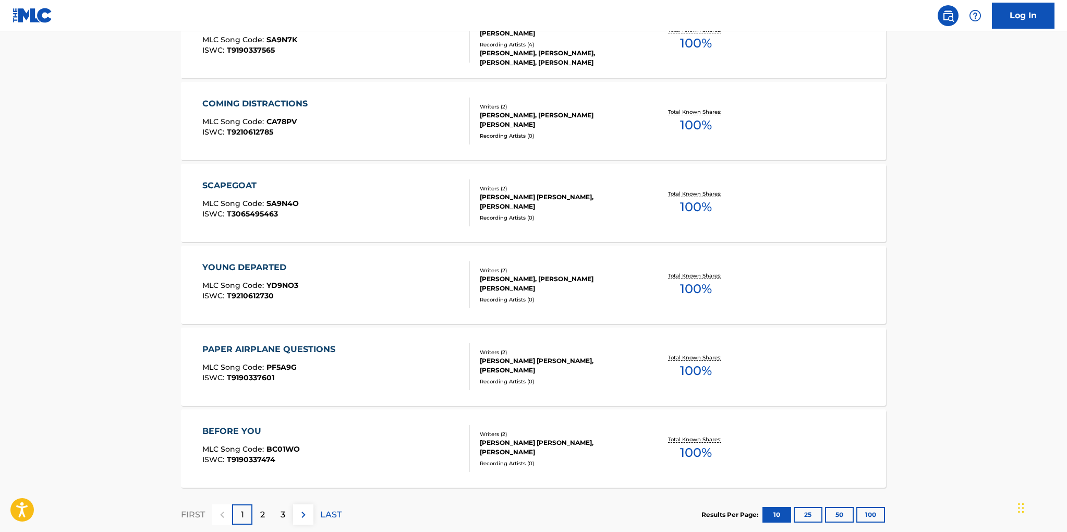
scroll to position [745, 0]
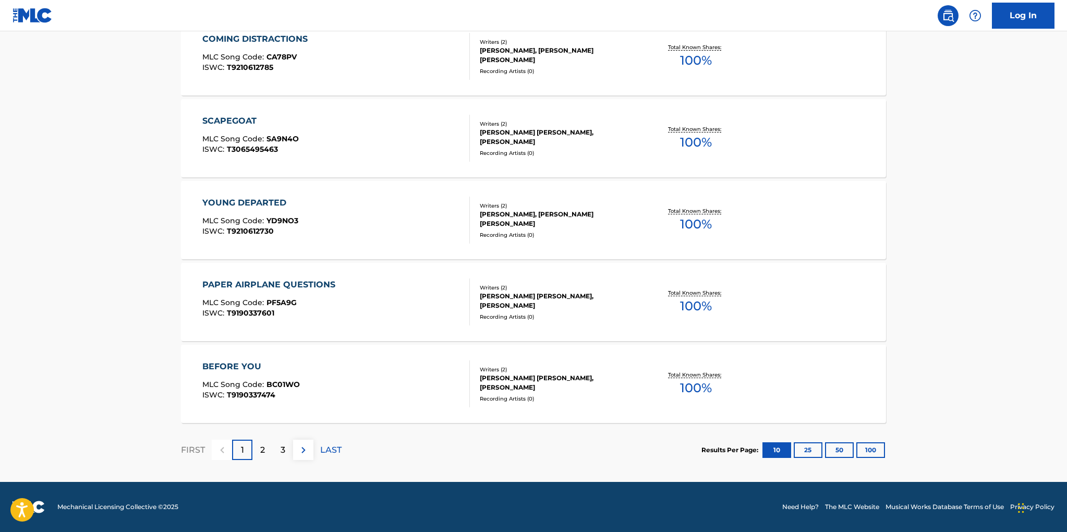
click at [261, 446] on p "2" at bounding box center [262, 450] width 5 height 13
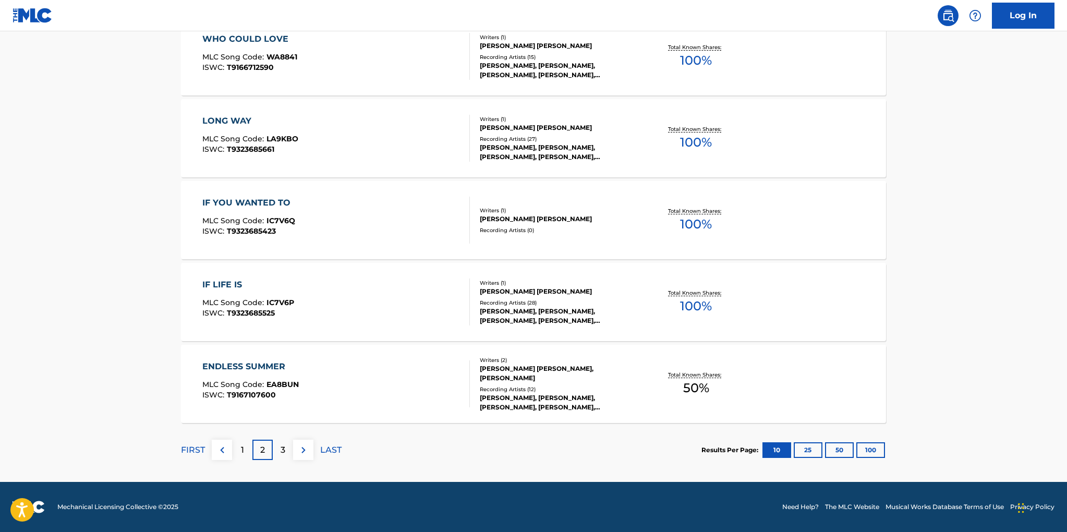
click at [285, 450] on p "3" at bounding box center [283, 450] width 5 height 13
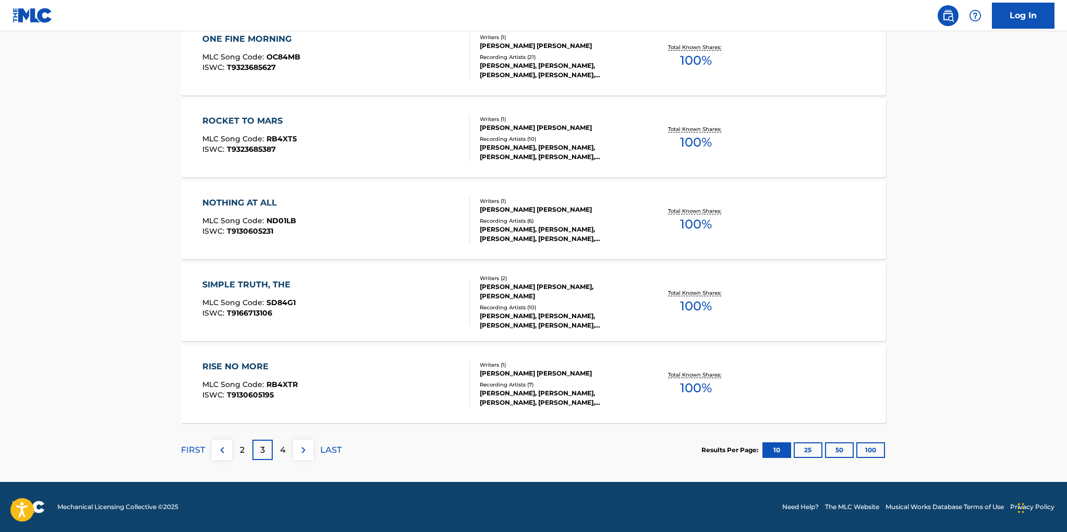
click at [286, 449] on div "4" at bounding box center [283, 450] width 20 height 20
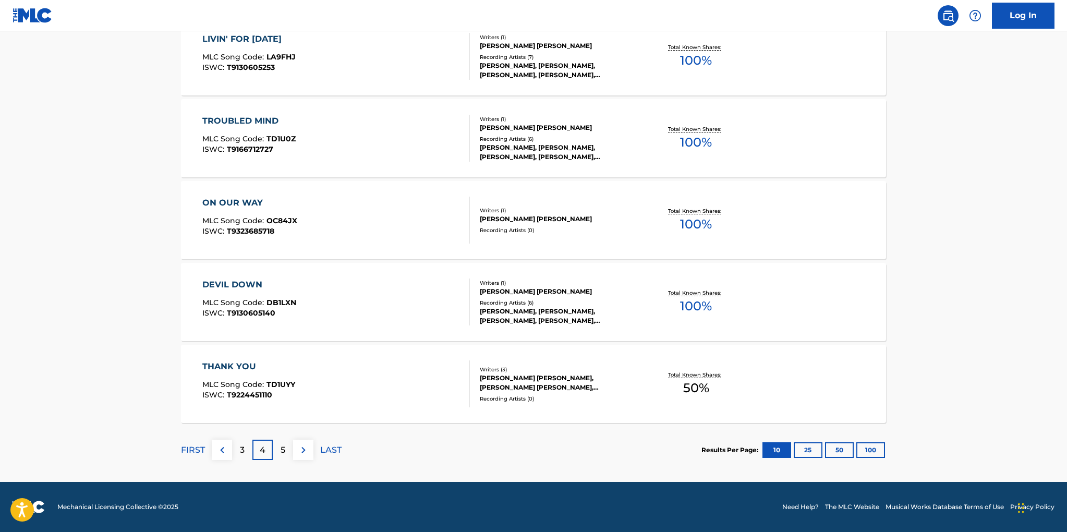
click at [875, 448] on button "100" at bounding box center [871, 450] width 29 height 16
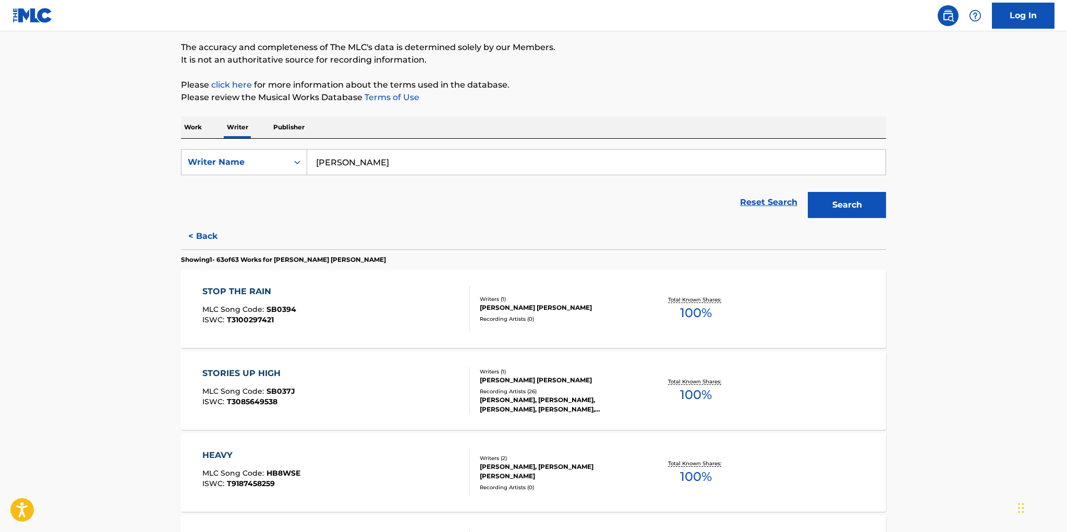
scroll to position [0, 0]
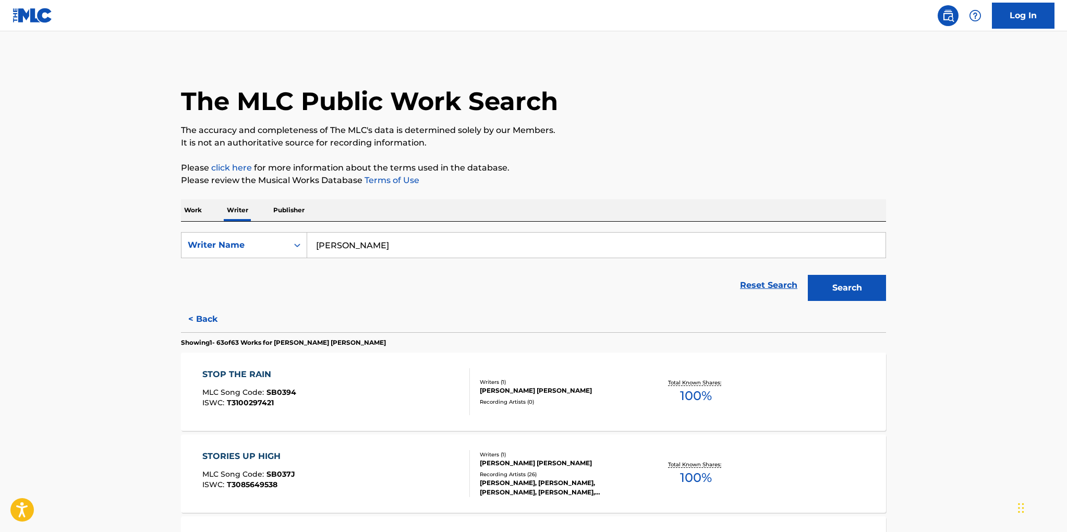
click at [192, 210] on p "Work" at bounding box center [193, 210] width 24 height 22
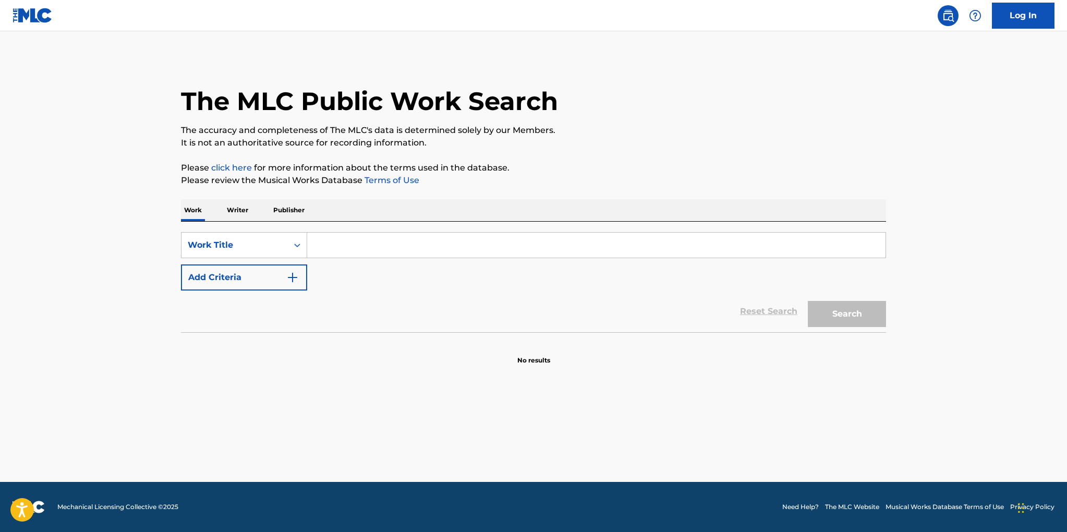
click at [348, 245] on input "Search Form" at bounding box center [596, 245] width 579 height 25
type input "stay at home"
click at [838, 314] on button "Search" at bounding box center [847, 314] width 78 height 26
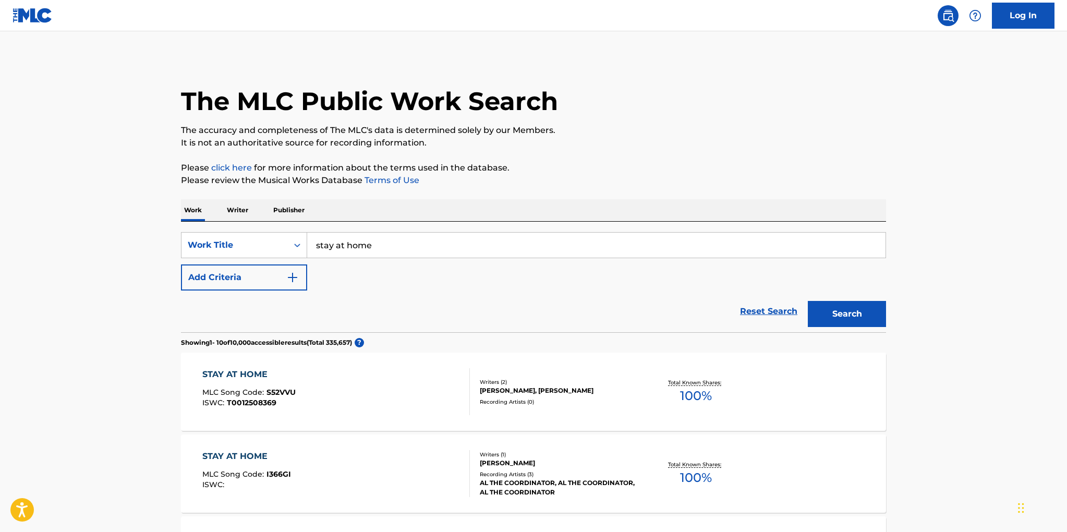
click at [280, 274] on button "Add Criteria" at bounding box center [244, 278] width 126 height 26
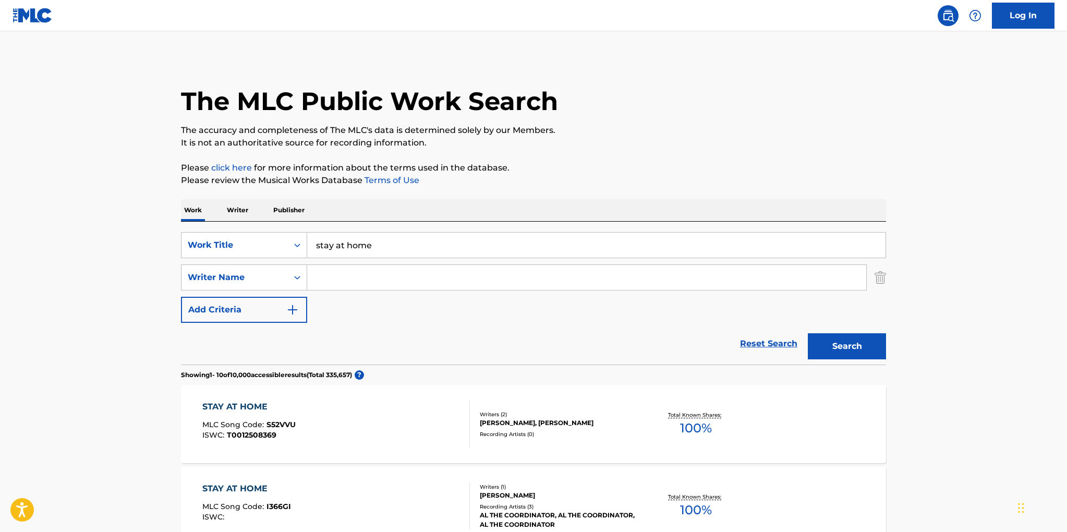
click at [341, 274] on input "Search Form" at bounding box center [586, 277] width 559 height 25
type input "[PERSON_NAME]"
click at [808, 333] on button "Search" at bounding box center [847, 346] width 78 height 26
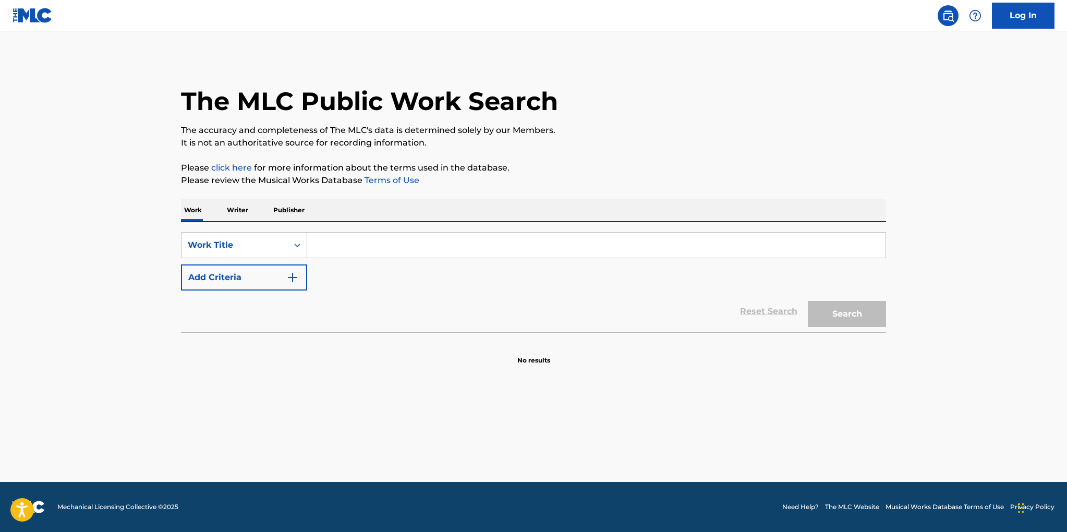
click at [233, 205] on p "Writer" at bounding box center [238, 210] width 28 height 22
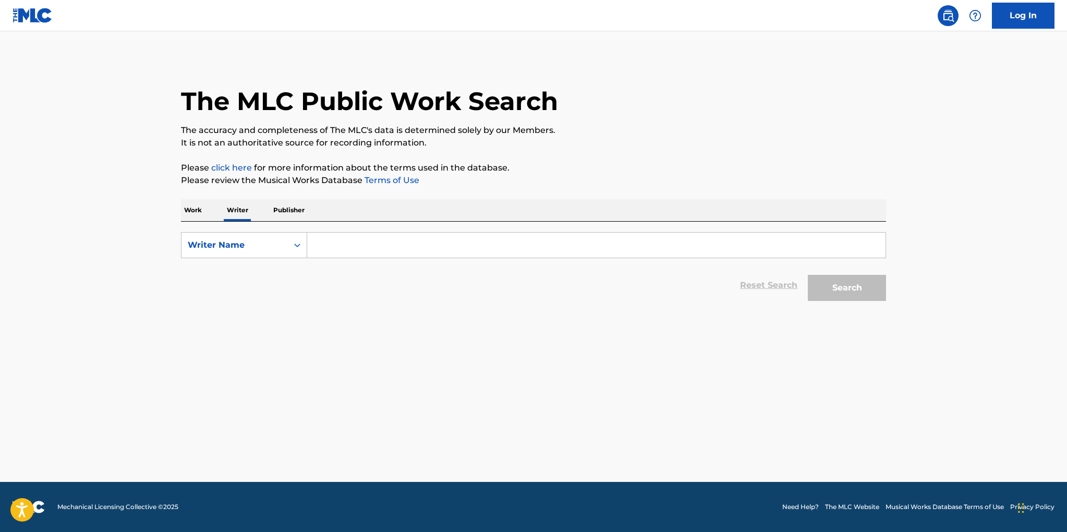
click at [350, 249] on input "Search Form" at bounding box center [596, 245] width 579 height 25
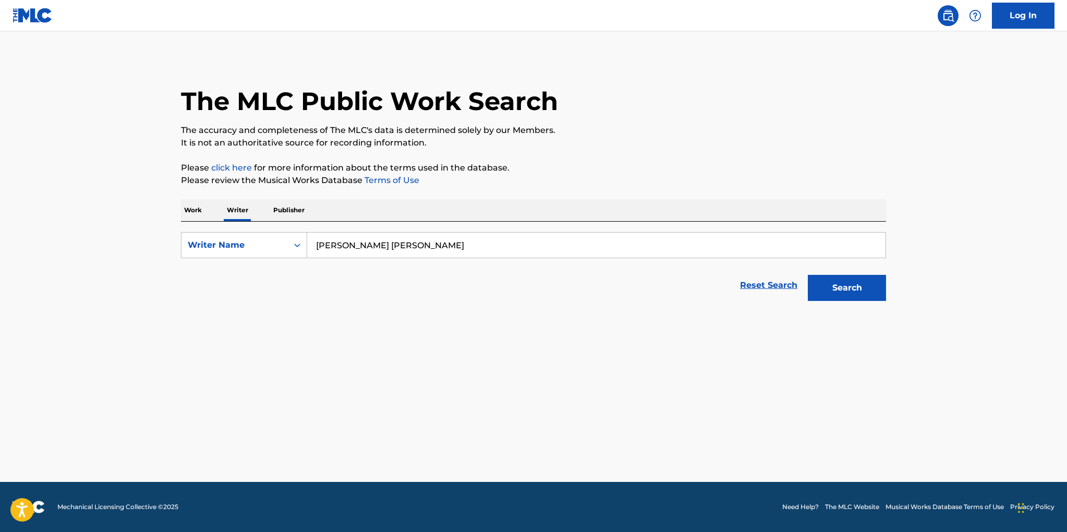
type input "[PERSON_NAME] [PERSON_NAME]"
click at [847, 291] on button "Search" at bounding box center [847, 288] width 78 height 26
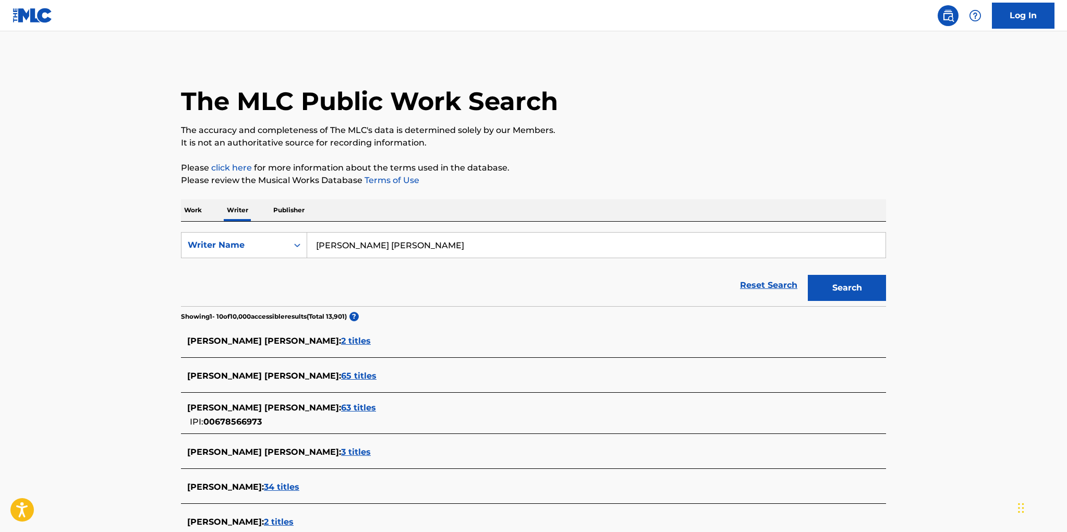
click at [341, 341] on span "2 titles" at bounding box center [356, 341] width 30 height 10
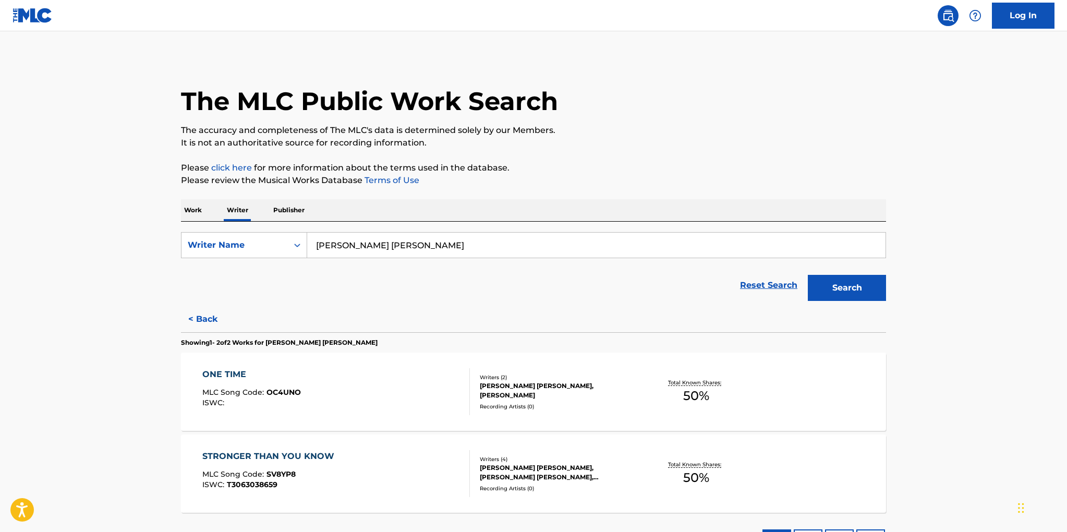
click at [203, 315] on button "< Back" at bounding box center [212, 319] width 63 height 26
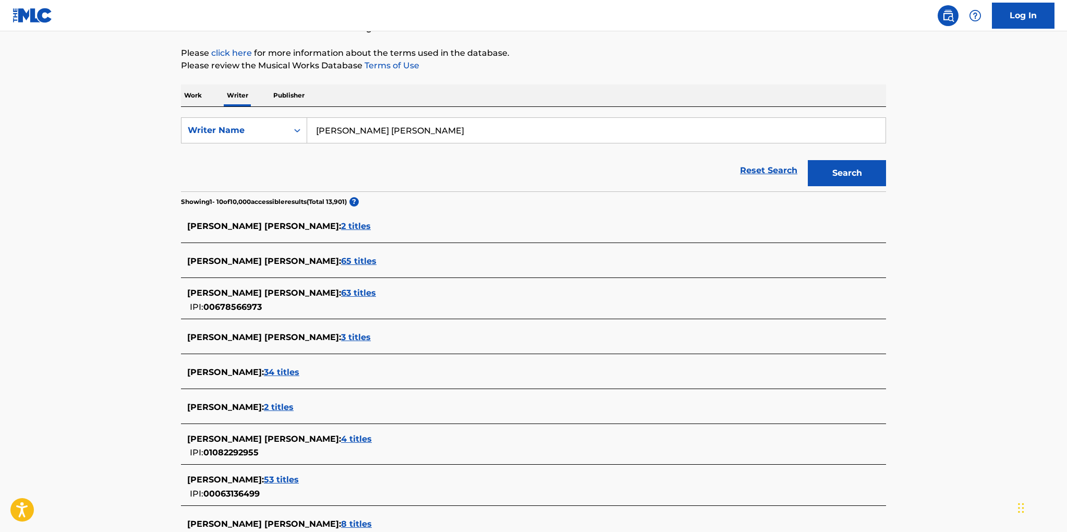
scroll to position [112, 0]
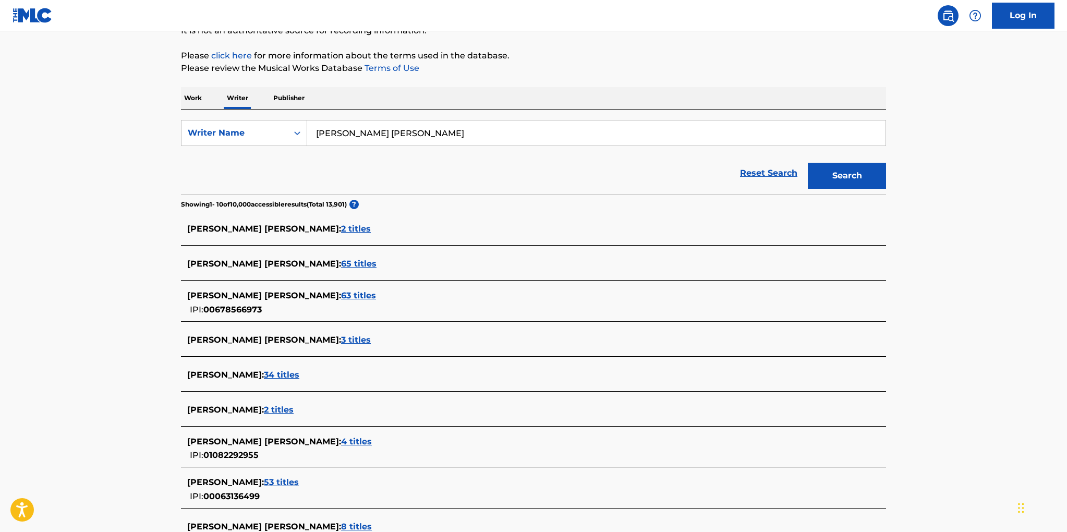
click at [341, 291] on span "63 titles" at bounding box center [358, 296] width 35 height 10
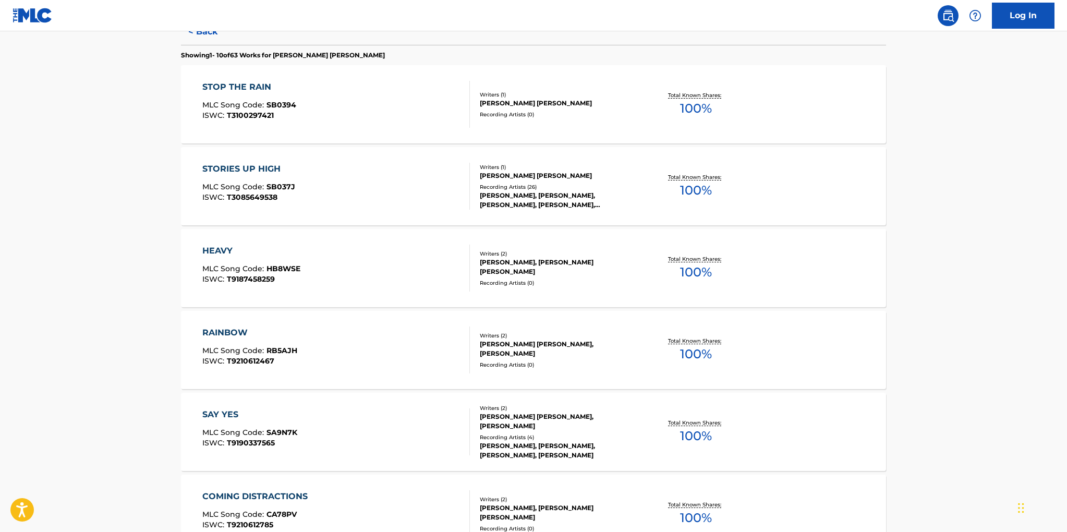
scroll to position [289, 0]
click at [538, 203] on div "[PERSON_NAME], [PERSON_NAME], [PERSON_NAME], [PERSON_NAME], [PERSON_NAME]" at bounding box center [559, 198] width 158 height 19
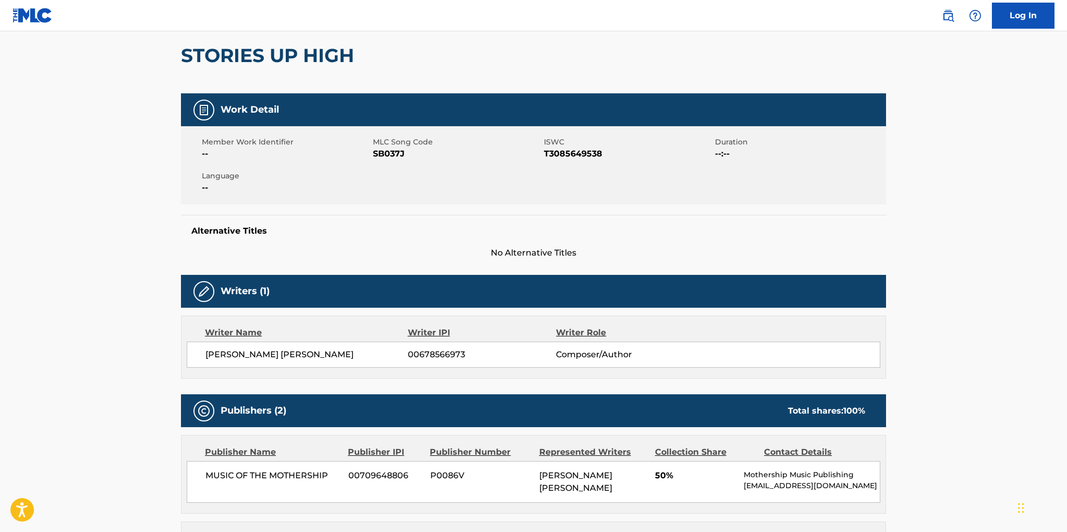
scroll to position [94, 0]
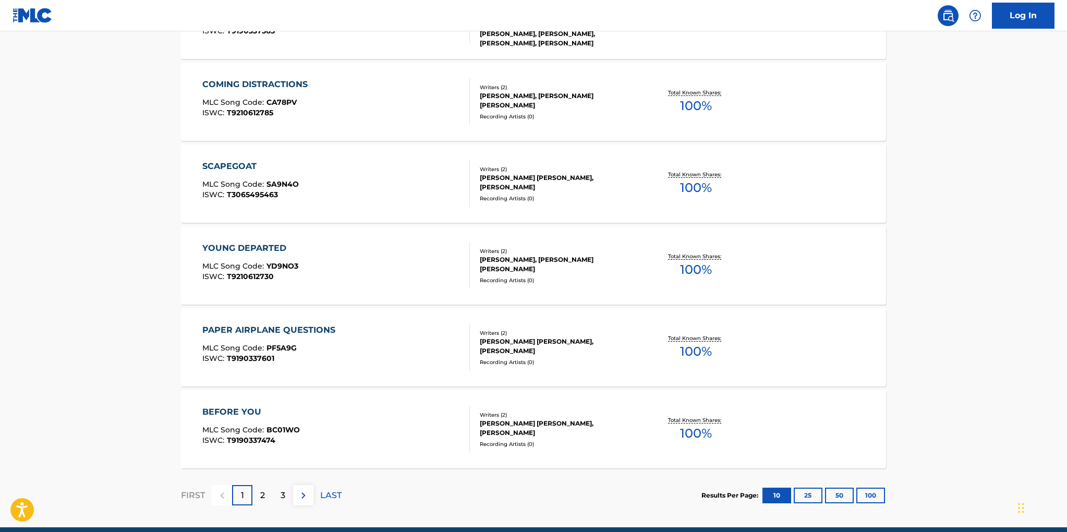
scroll to position [693, 0]
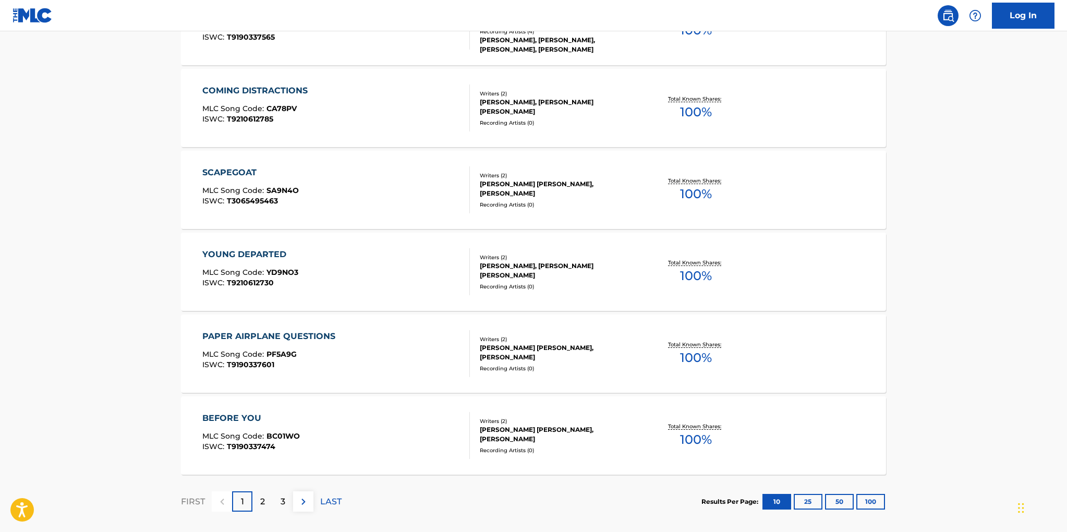
click at [871, 502] on button "100" at bounding box center [871, 502] width 29 height 16
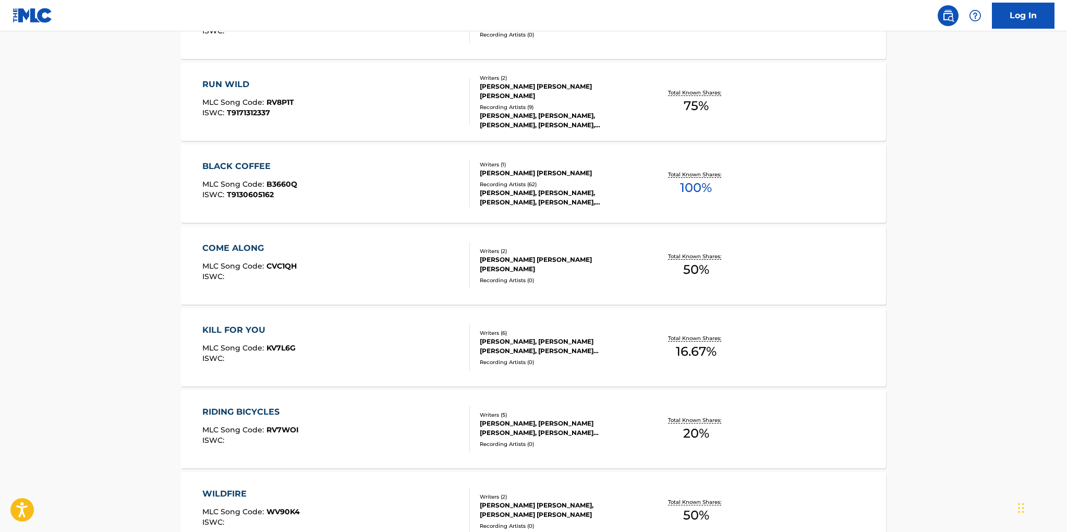
scroll to position [4957, 0]
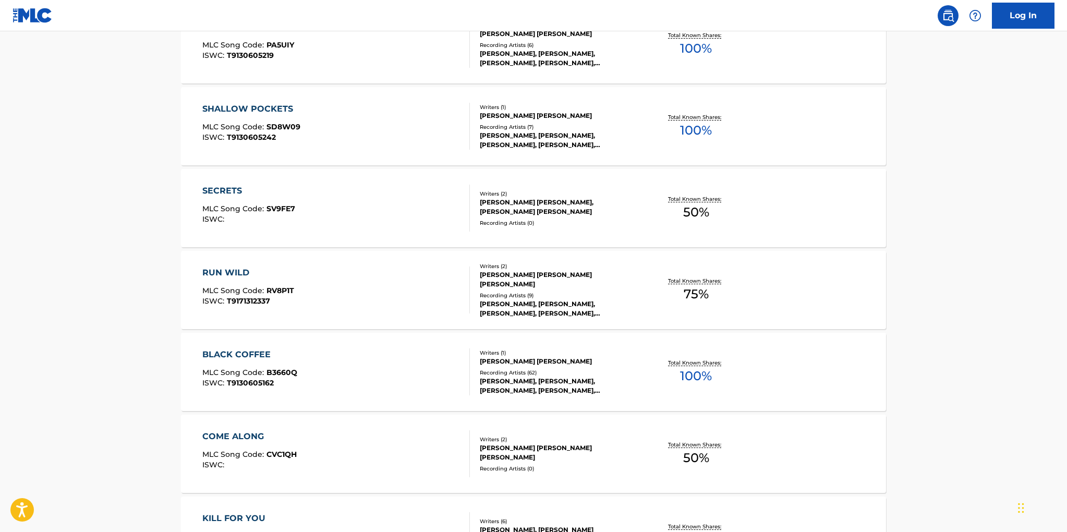
click at [436, 367] on div "BLACK COFFEE MLC Song Code : B3660Q ISWC : T9130605162" at bounding box center [336, 371] width 268 height 47
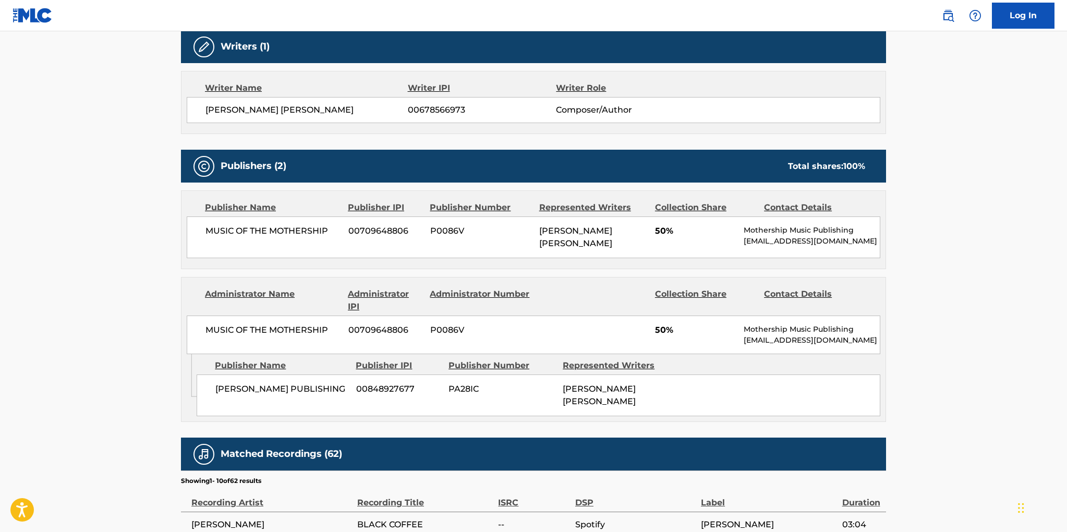
scroll to position [343, 0]
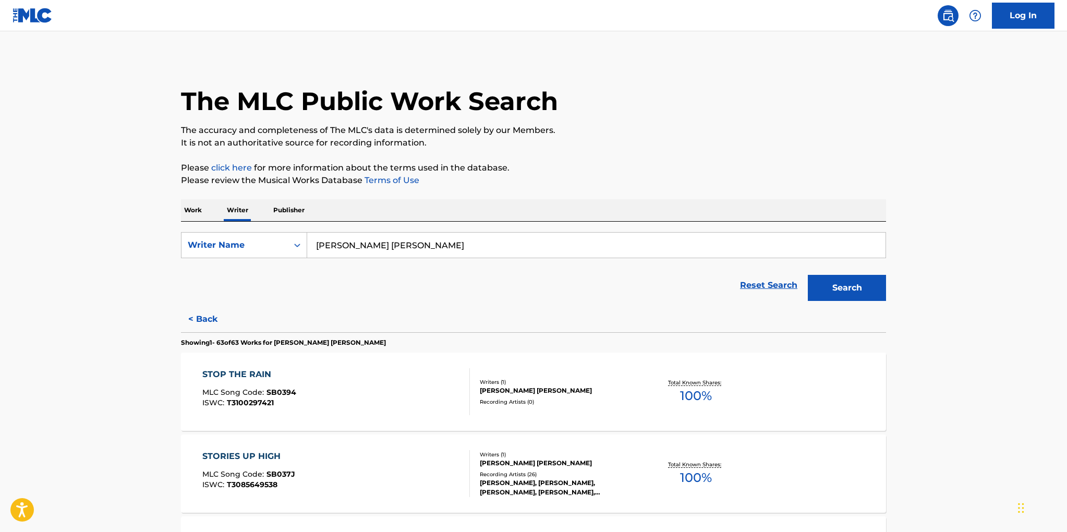
click at [508, 387] on div "[PERSON_NAME] [PERSON_NAME]" at bounding box center [559, 390] width 158 height 9
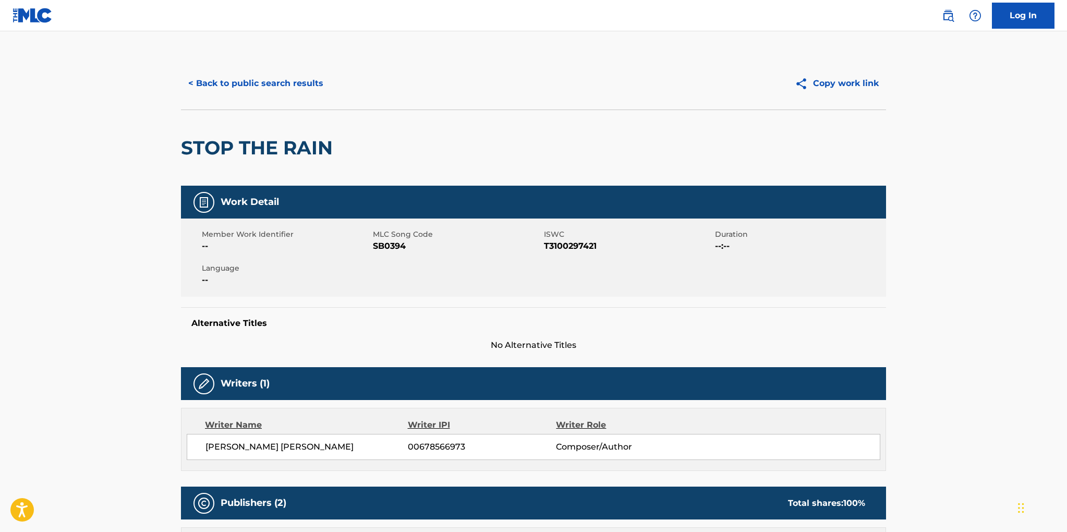
click at [283, 85] on button "< Back to public search results" at bounding box center [256, 83] width 150 height 26
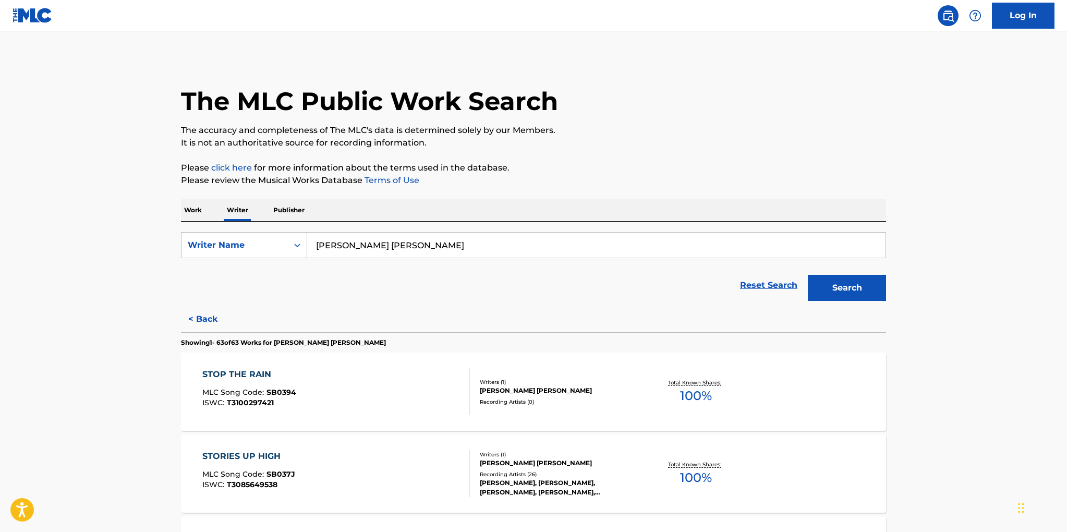
click at [284, 206] on p "Publisher" at bounding box center [289, 210] width 38 height 22
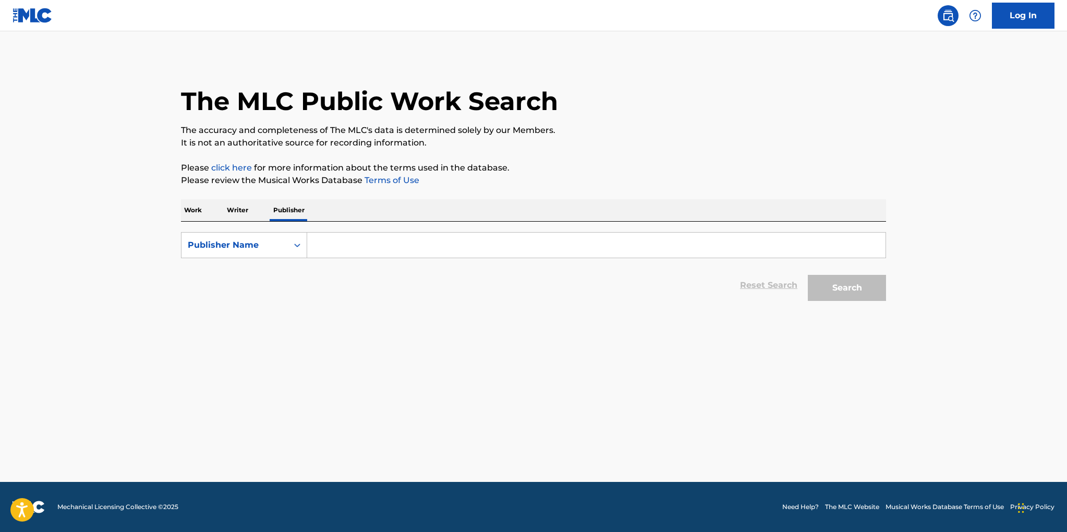
click at [337, 244] on input "Search Form" at bounding box center [596, 245] width 579 height 25
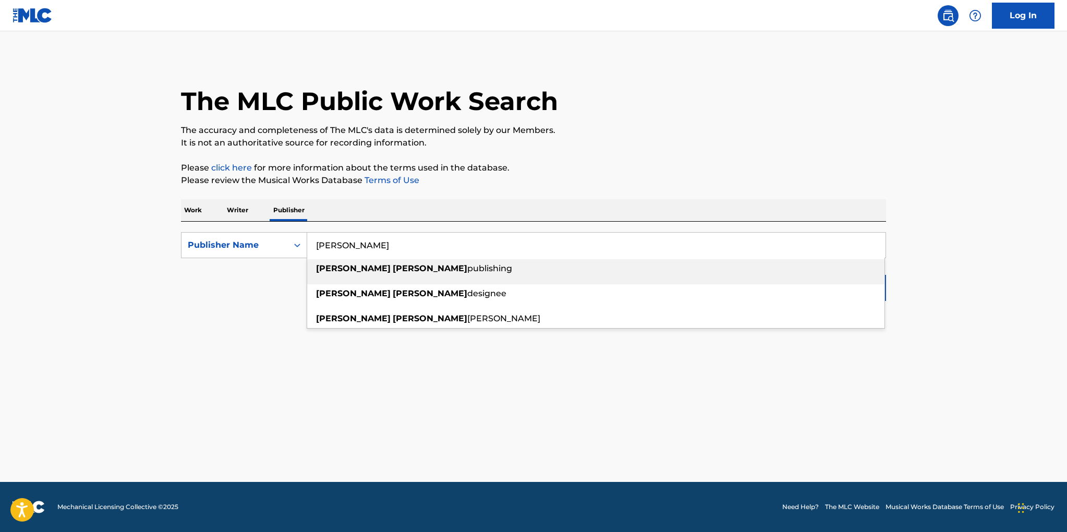
click at [393, 268] on strong "[PERSON_NAME]" at bounding box center [430, 268] width 75 height 10
type input "[PERSON_NAME] publishing"
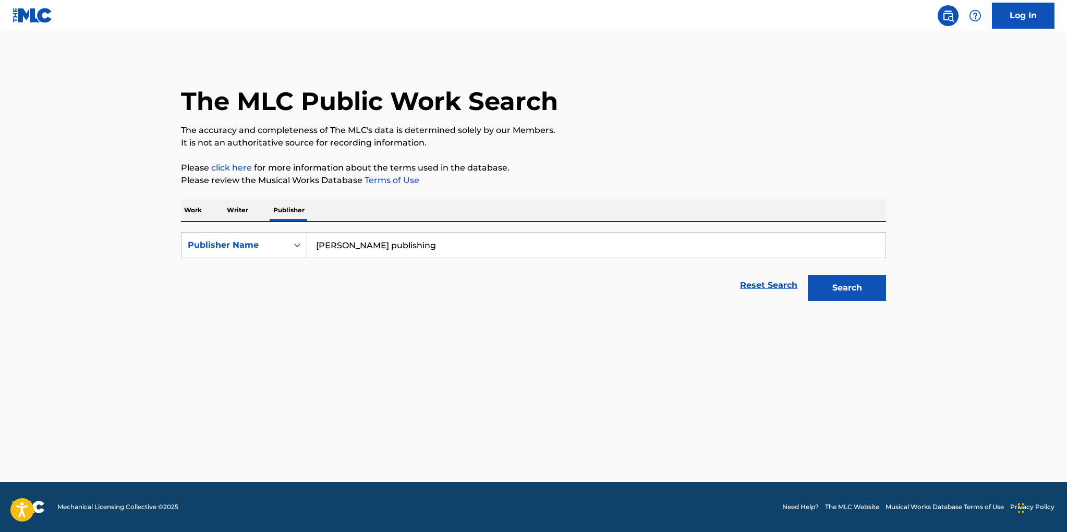
click at [851, 285] on button "Search" at bounding box center [847, 288] width 78 height 26
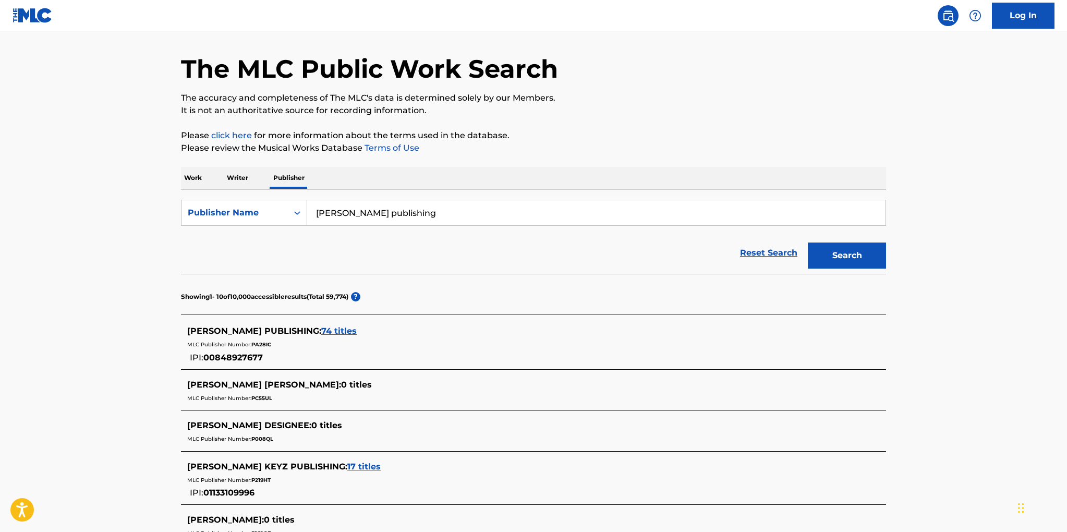
scroll to position [62, 0]
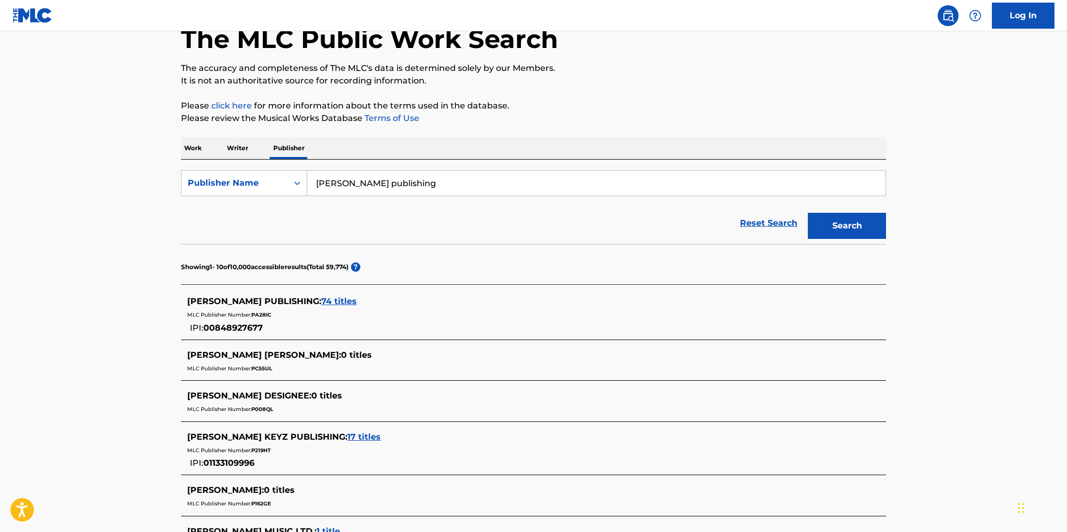
click at [330, 302] on span "74 titles" at bounding box center [338, 301] width 35 height 10
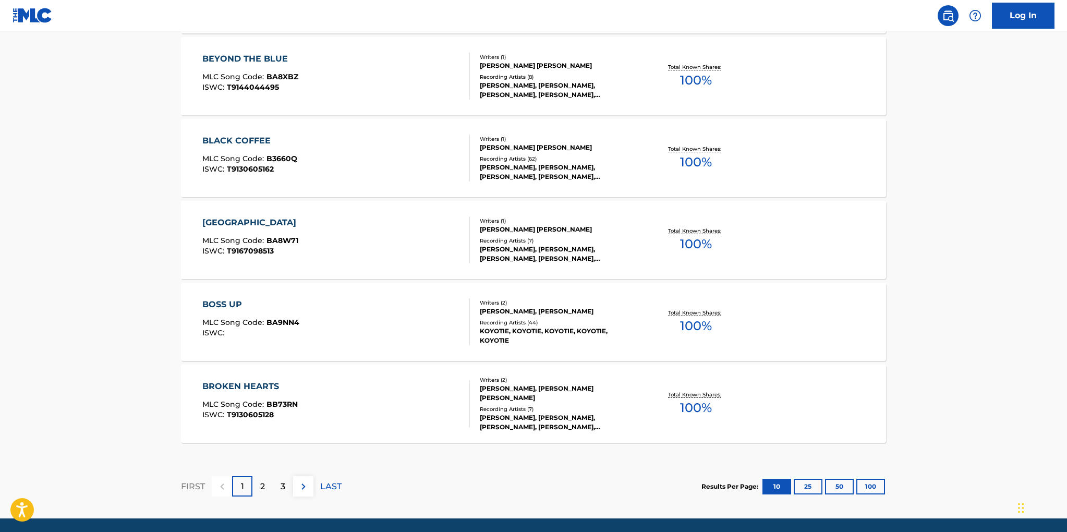
scroll to position [787, 0]
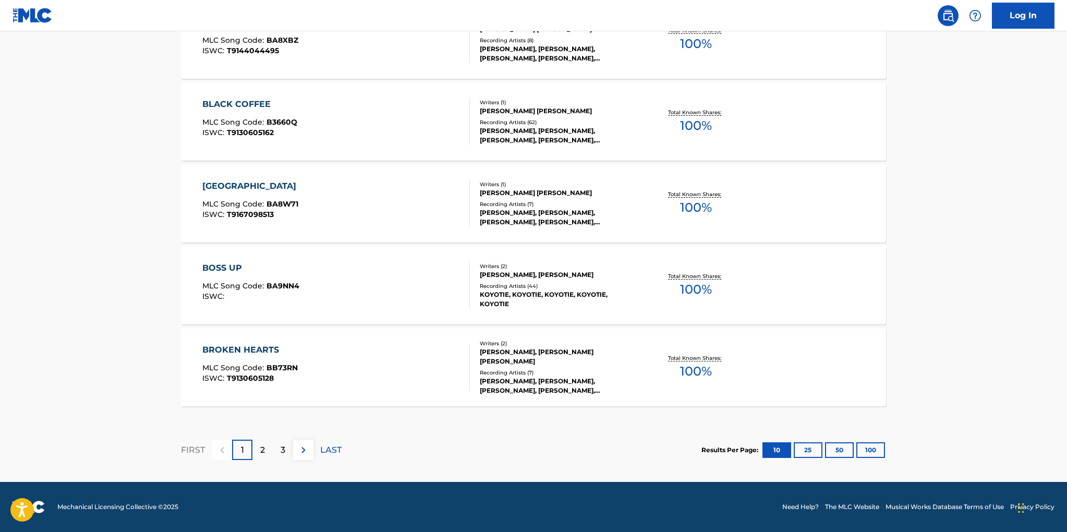
click at [868, 448] on button "100" at bounding box center [871, 450] width 29 height 16
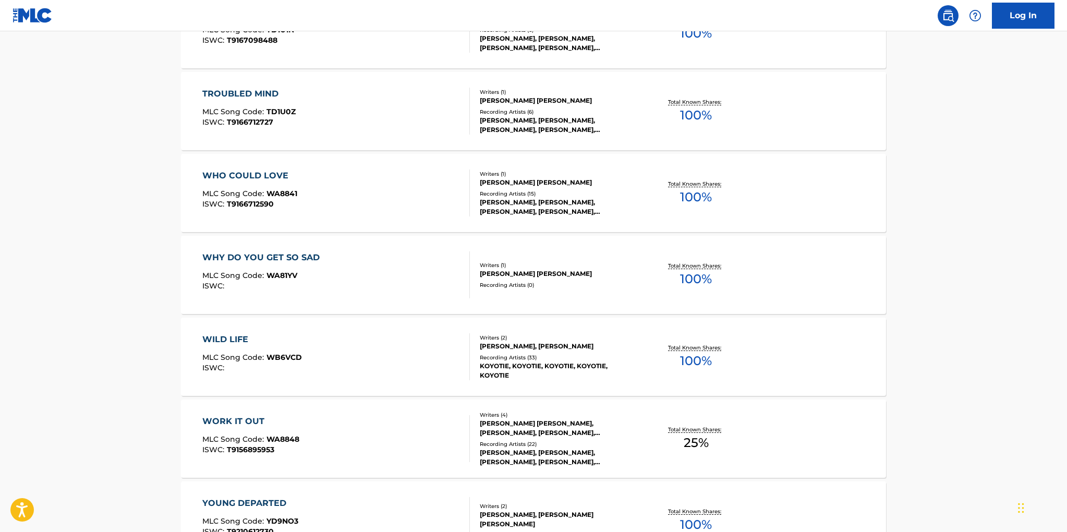
scroll to position [5875, 0]
click at [518, 270] on div "[PERSON_NAME] [PERSON_NAME]" at bounding box center [559, 274] width 158 height 9
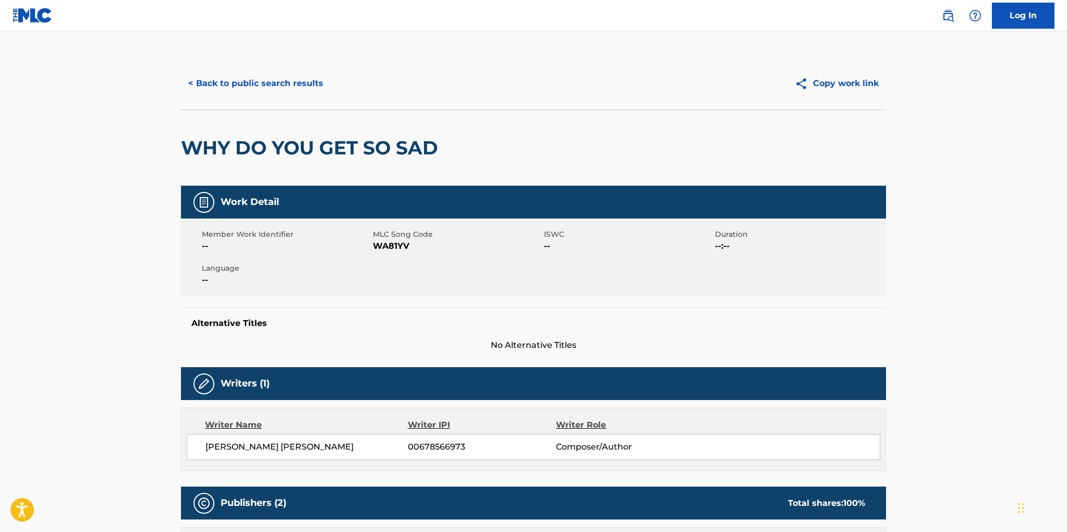
click at [224, 79] on button "< Back to public search results" at bounding box center [256, 83] width 150 height 26
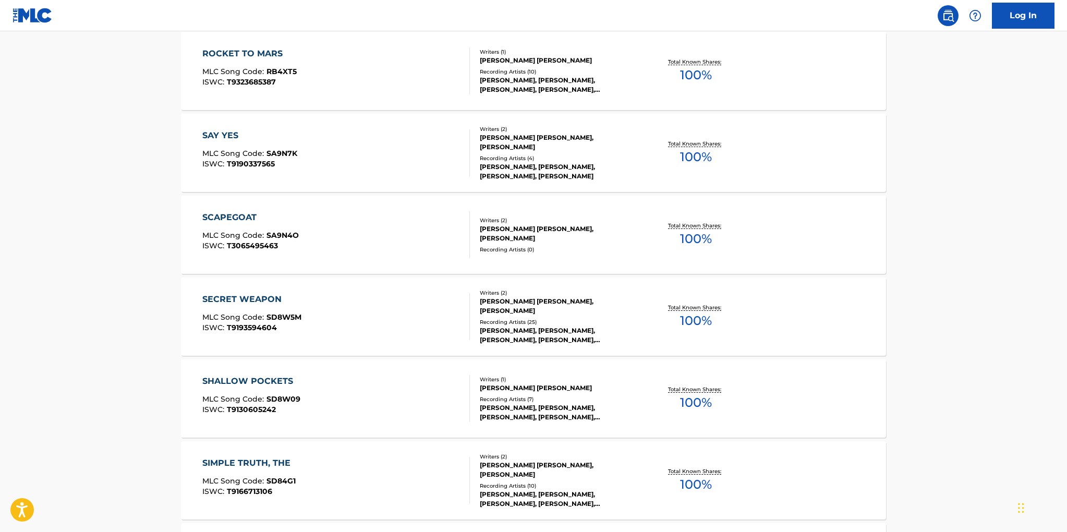
scroll to position [4762, 0]
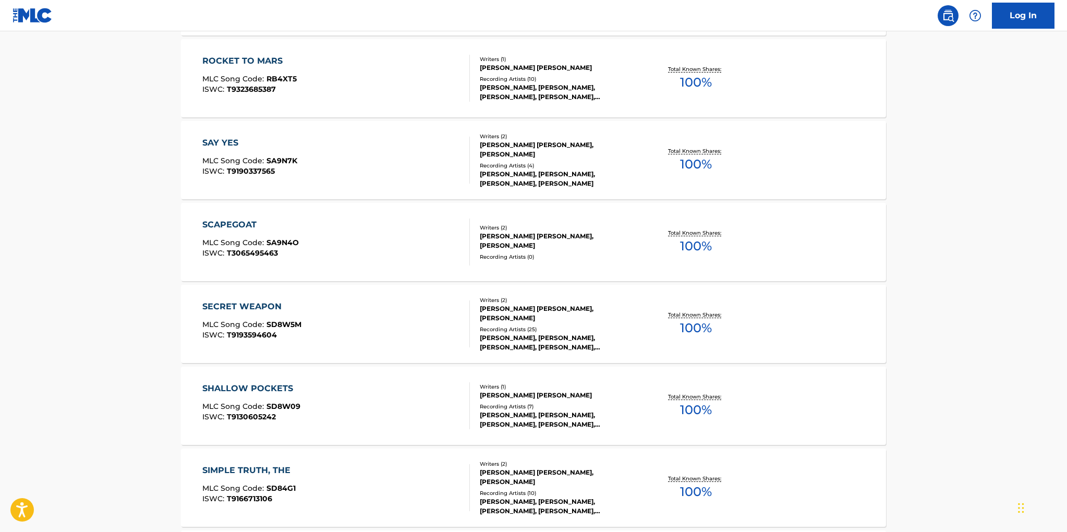
click at [550, 151] on div "[PERSON_NAME] [PERSON_NAME], [PERSON_NAME]" at bounding box center [559, 149] width 158 height 19
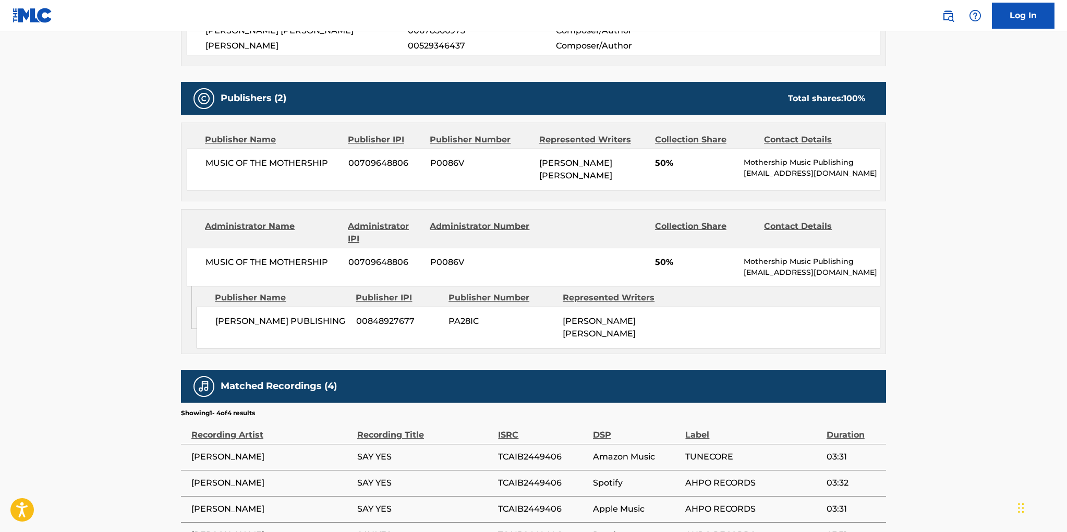
scroll to position [467, 0]
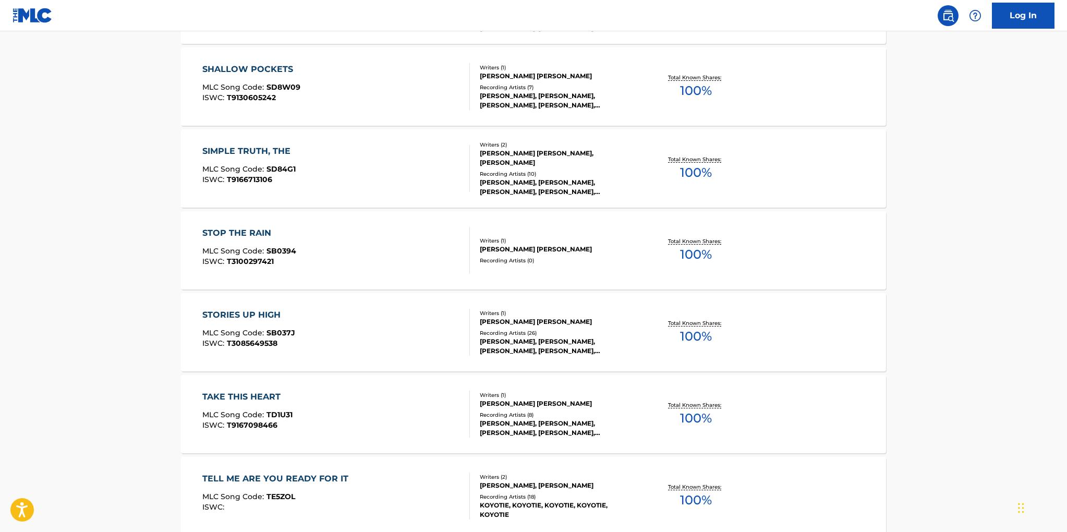
scroll to position [4844, 0]
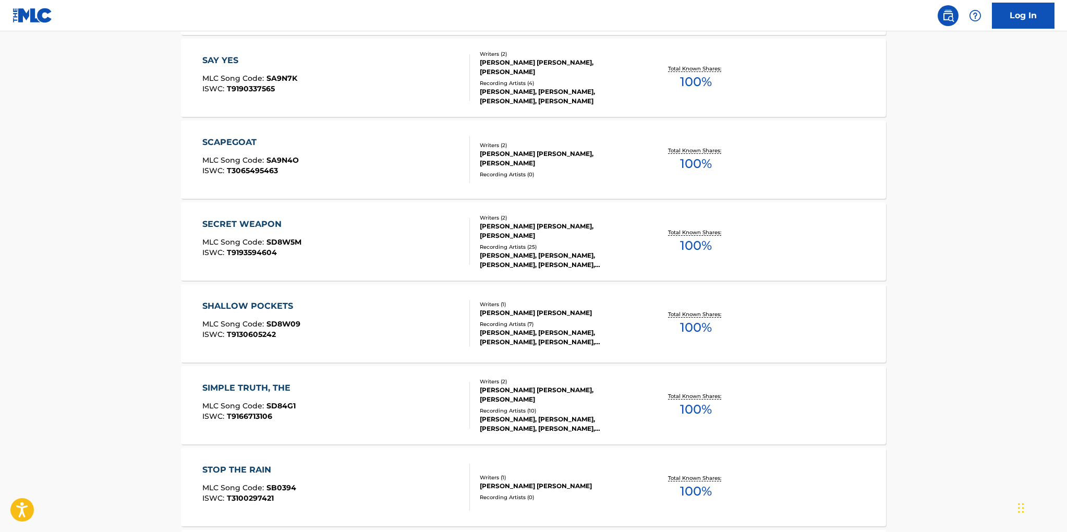
click at [532, 235] on div "[PERSON_NAME] [PERSON_NAME], [PERSON_NAME]" at bounding box center [559, 231] width 158 height 19
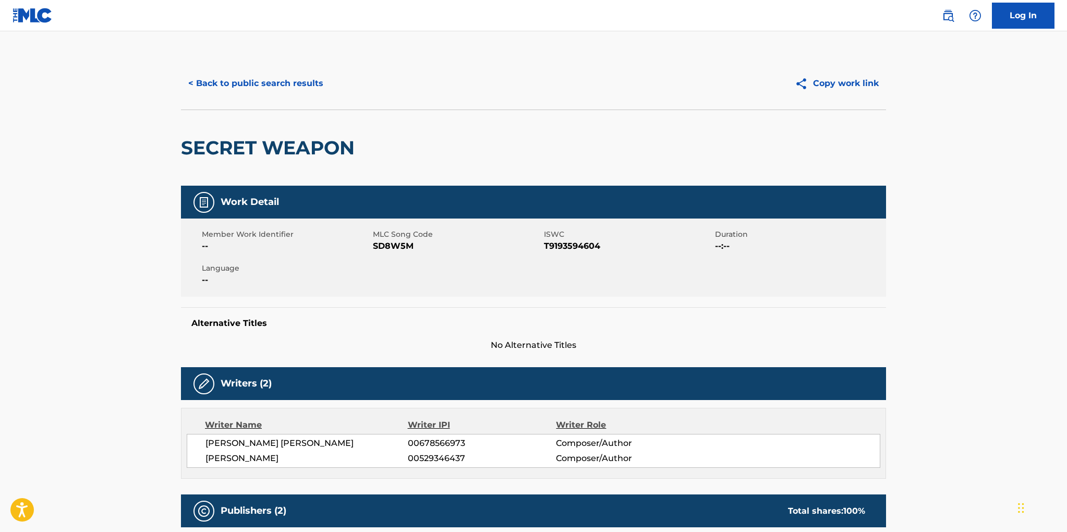
click at [257, 83] on button "< Back to public search results" at bounding box center [256, 83] width 150 height 26
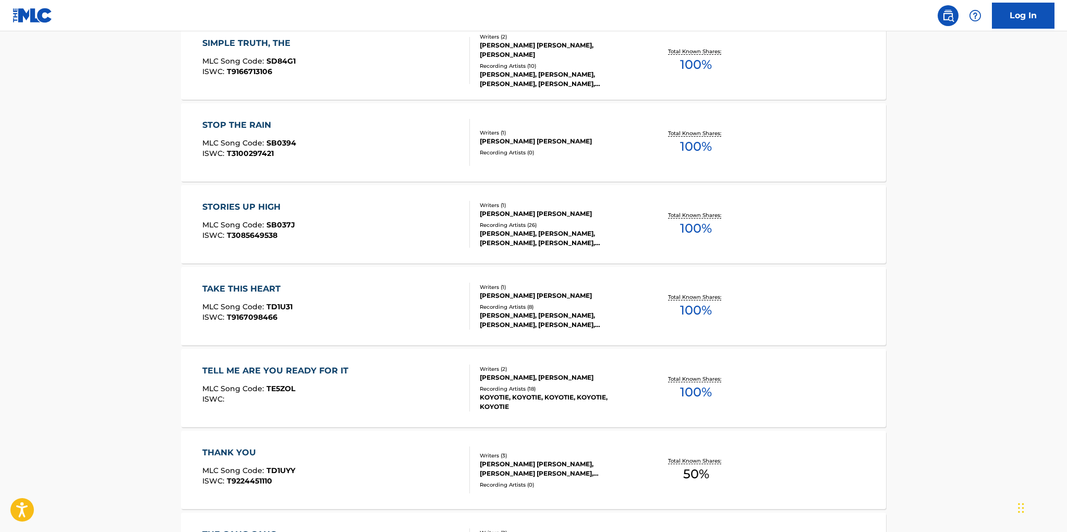
scroll to position [5192, 0]
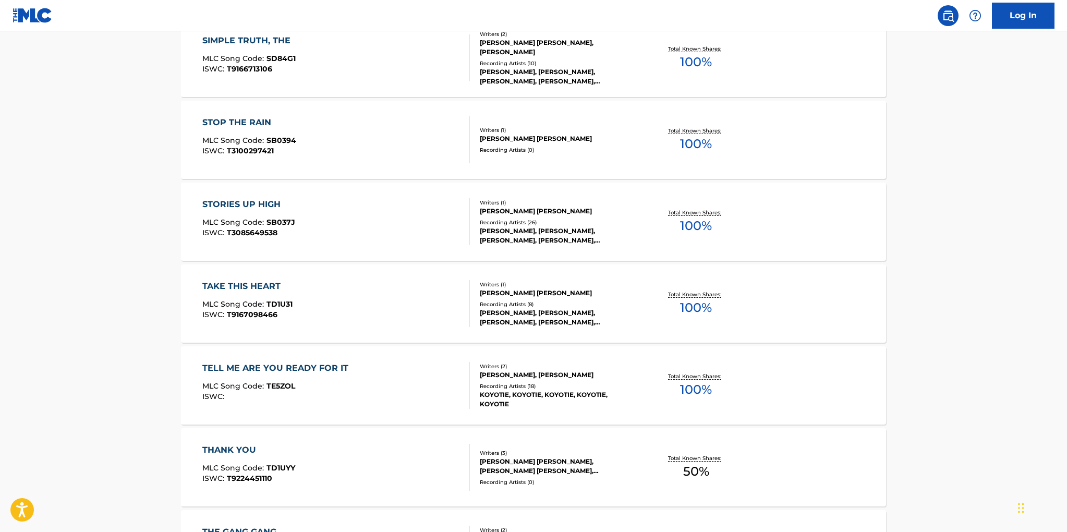
click at [553, 378] on div "[PERSON_NAME], [PERSON_NAME]" at bounding box center [559, 374] width 158 height 9
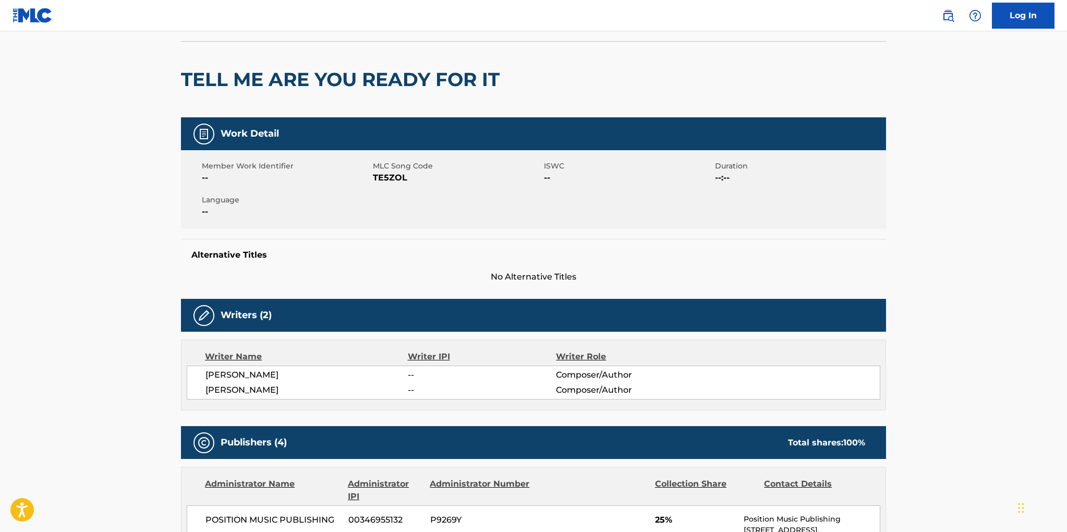
scroll to position [70, 0]
